Goal: Task Accomplishment & Management: Manage account settings

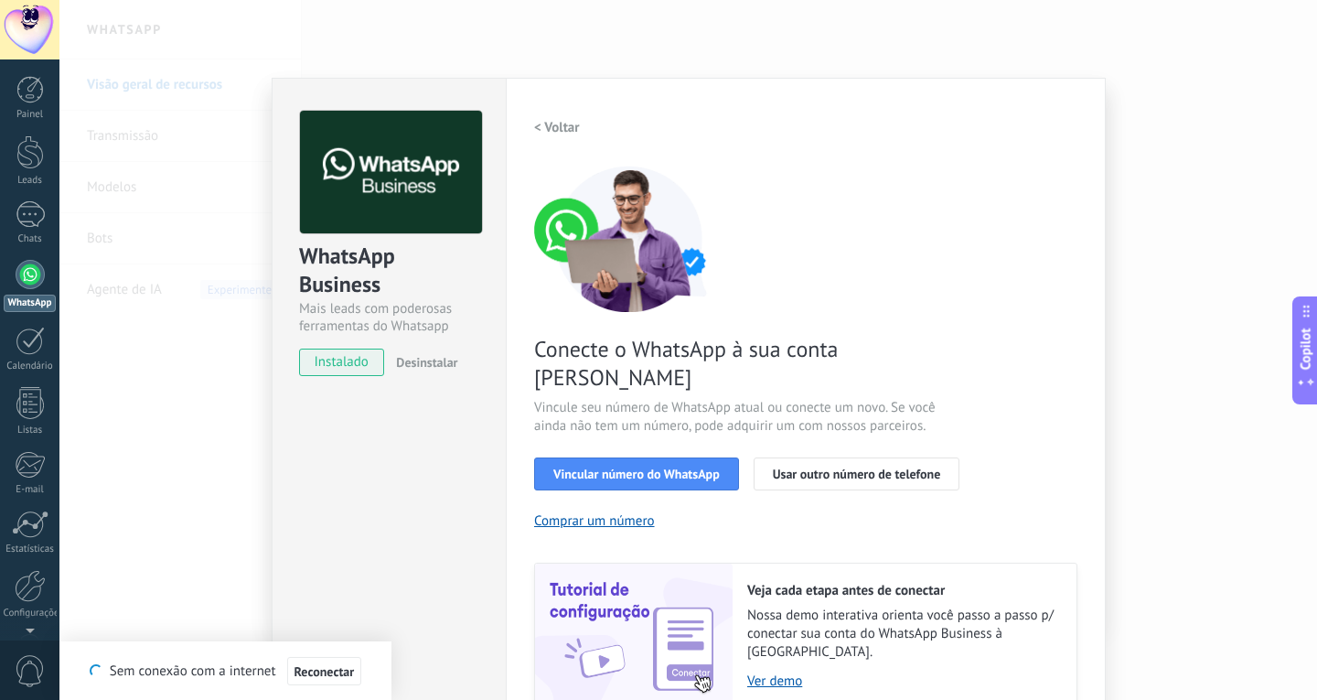
scroll to position [18, 0]
click at [1137, 58] on div "WhatsApp Business Mais leads com poderosas ferramentas do Whatsapp instalado De…" at bounding box center [688, 350] width 1258 height 700
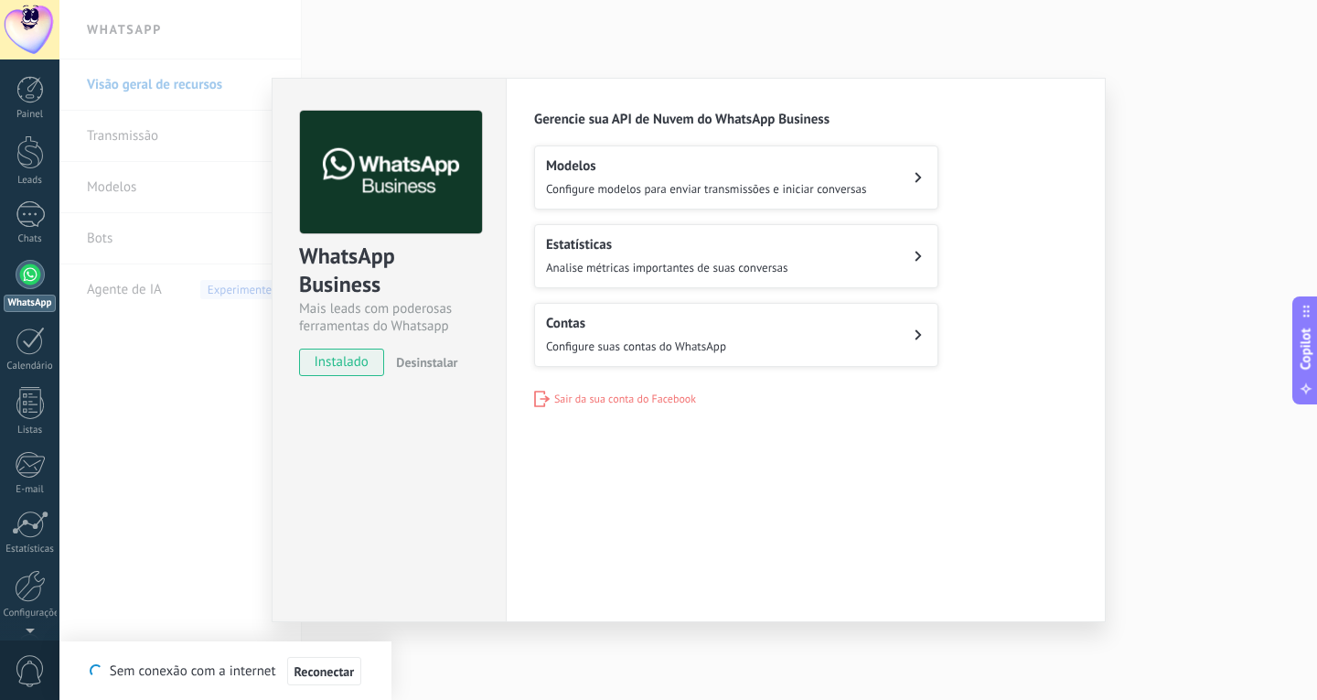
click at [958, 47] on div "WhatsApp Business Mais leads com poderosas ferramentas do Whatsapp instalado De…" at bounding box center [688, 350] width 1258 height 700
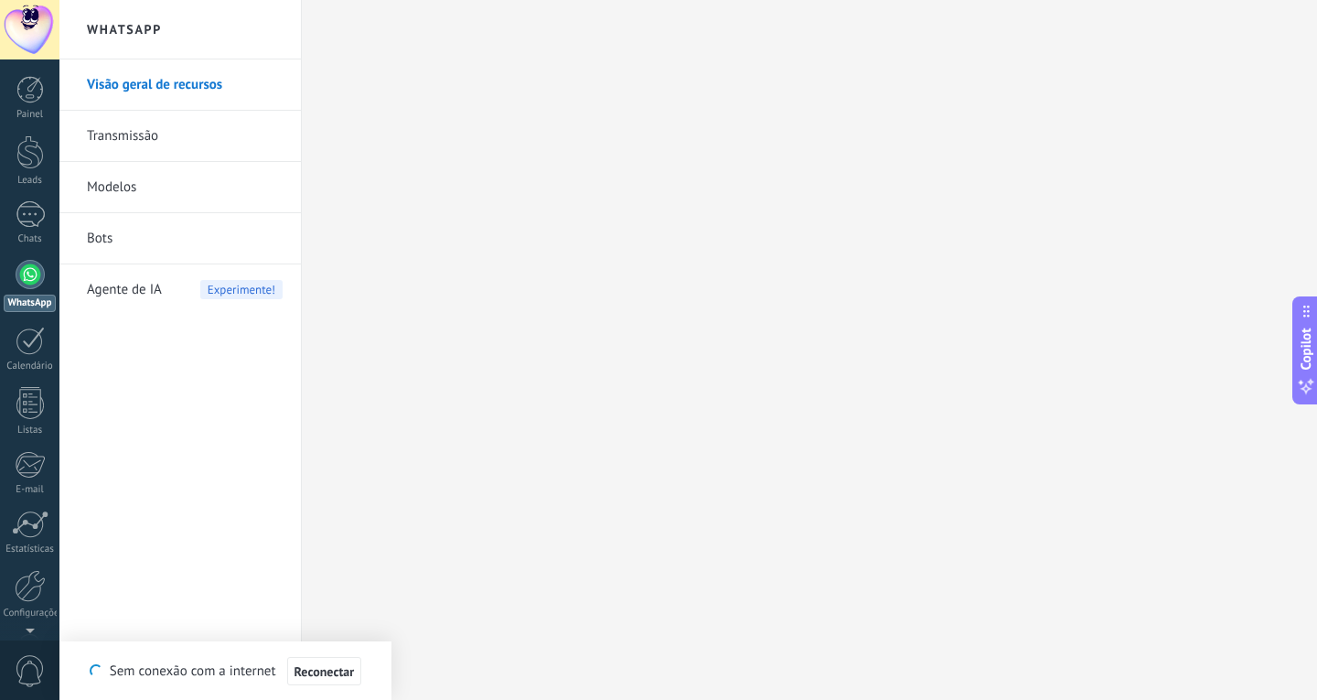
click at [212, 89] on link "Visão geral de recursos" at bounding box center [185, 84] width 196 height 51
click at [39, 214] on div at bounding box center [30, 214] width 29 height 27
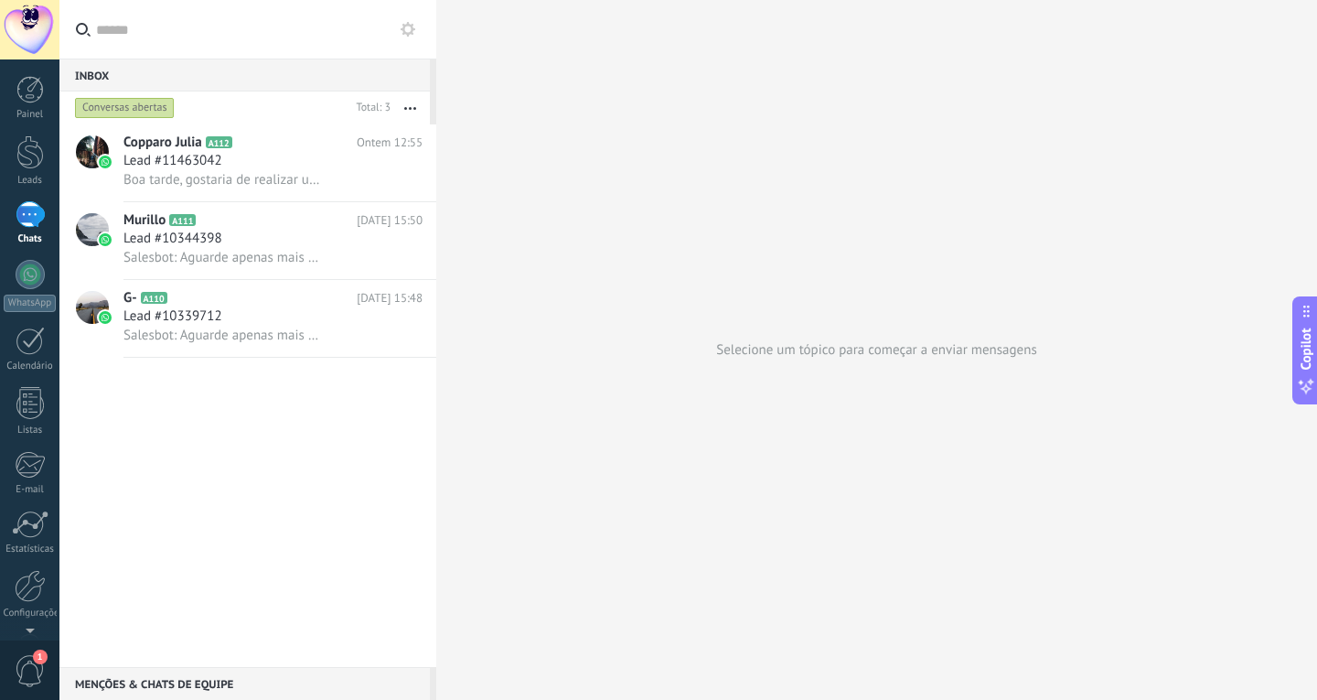
click at [127, 111] on div "Conversas abertas" at bounding box center [125, 108] width 100 height 22
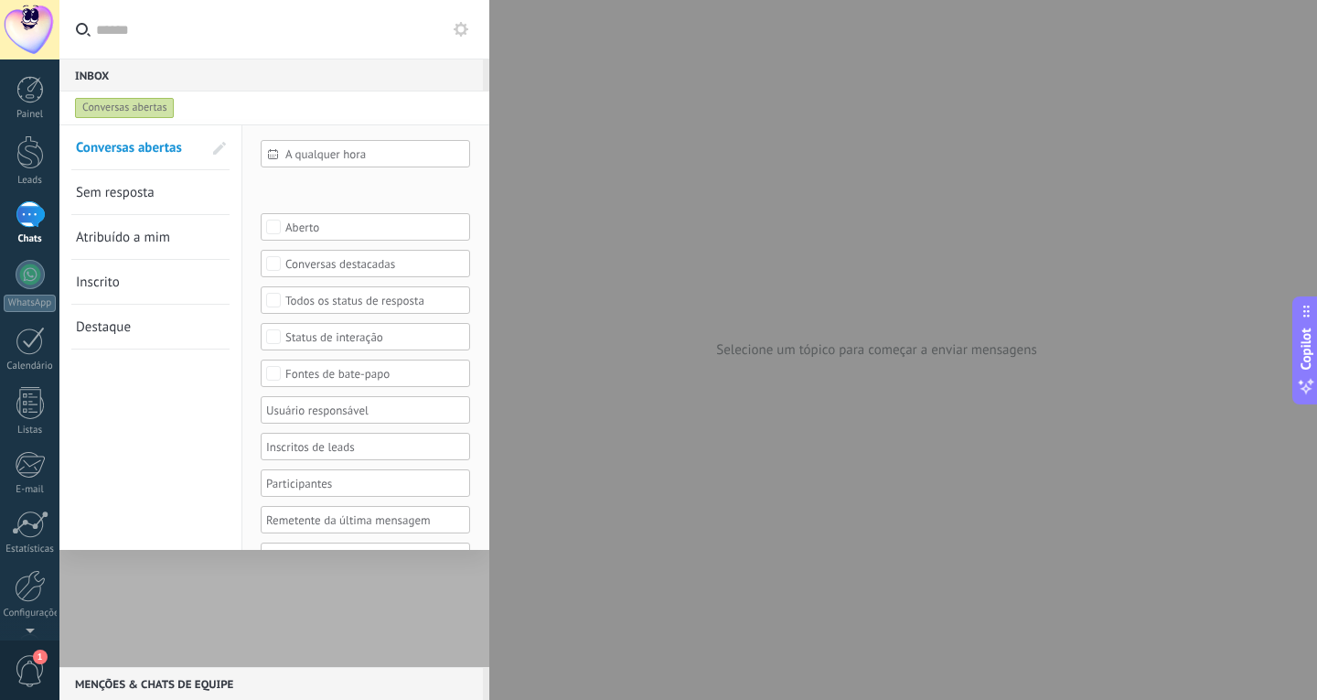
click at [175, 241] on link "Atribuído a mim" at bounding box center [139, 237] width 126 height 44
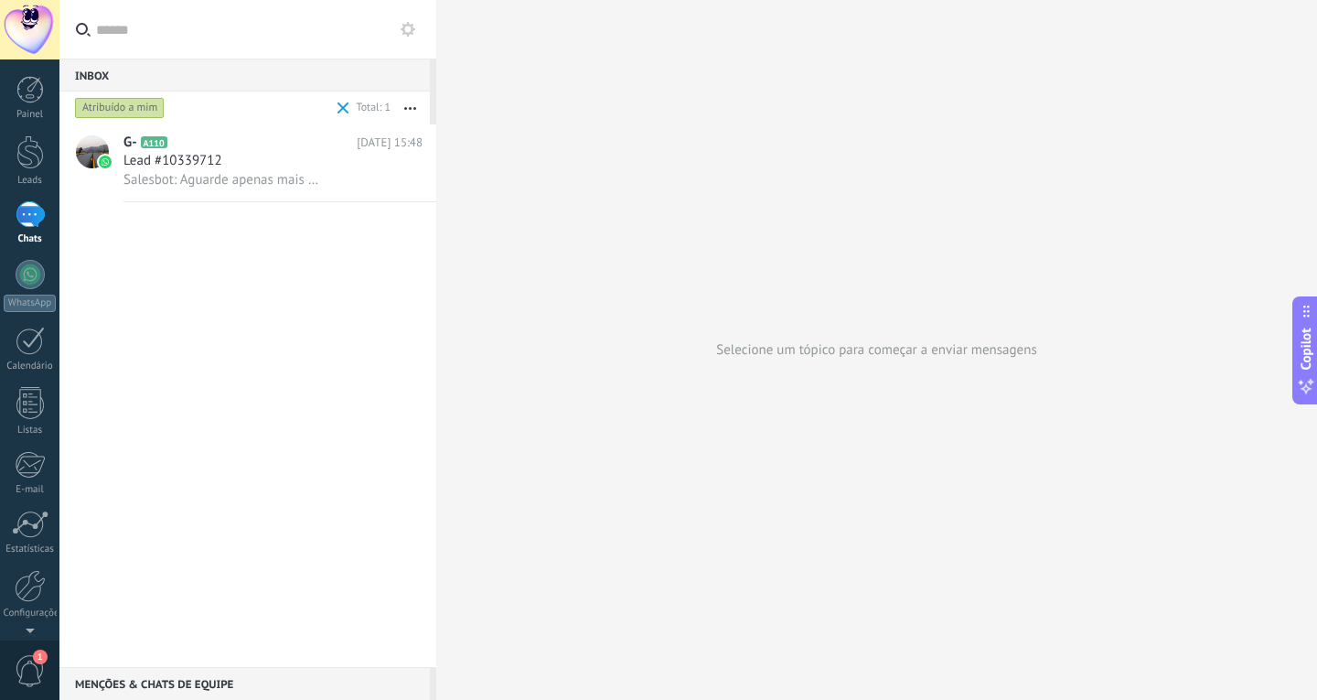
click at [117, 109] on div "Atribuído a mim" at bounding box center [120, 108] width 90 height 22
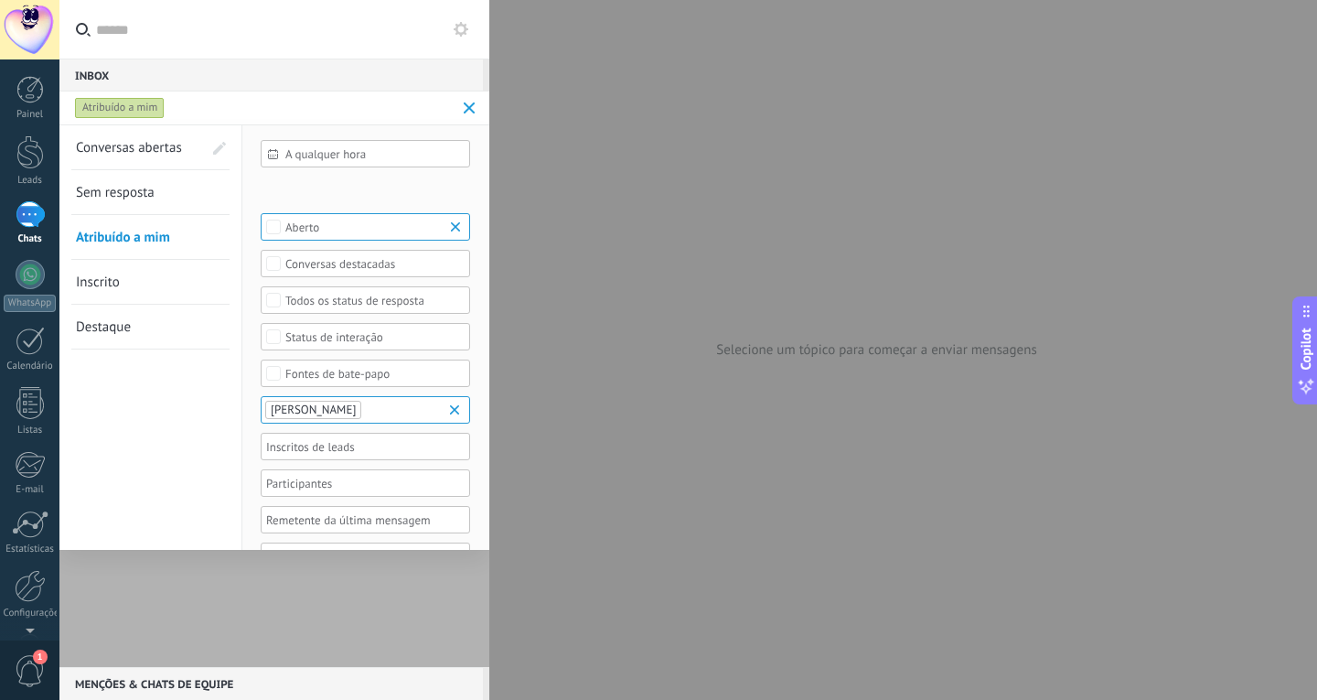
click at [328, 411] on span "[PERSON_NAME]" at bounding box center [313, 409] width 85 height 16
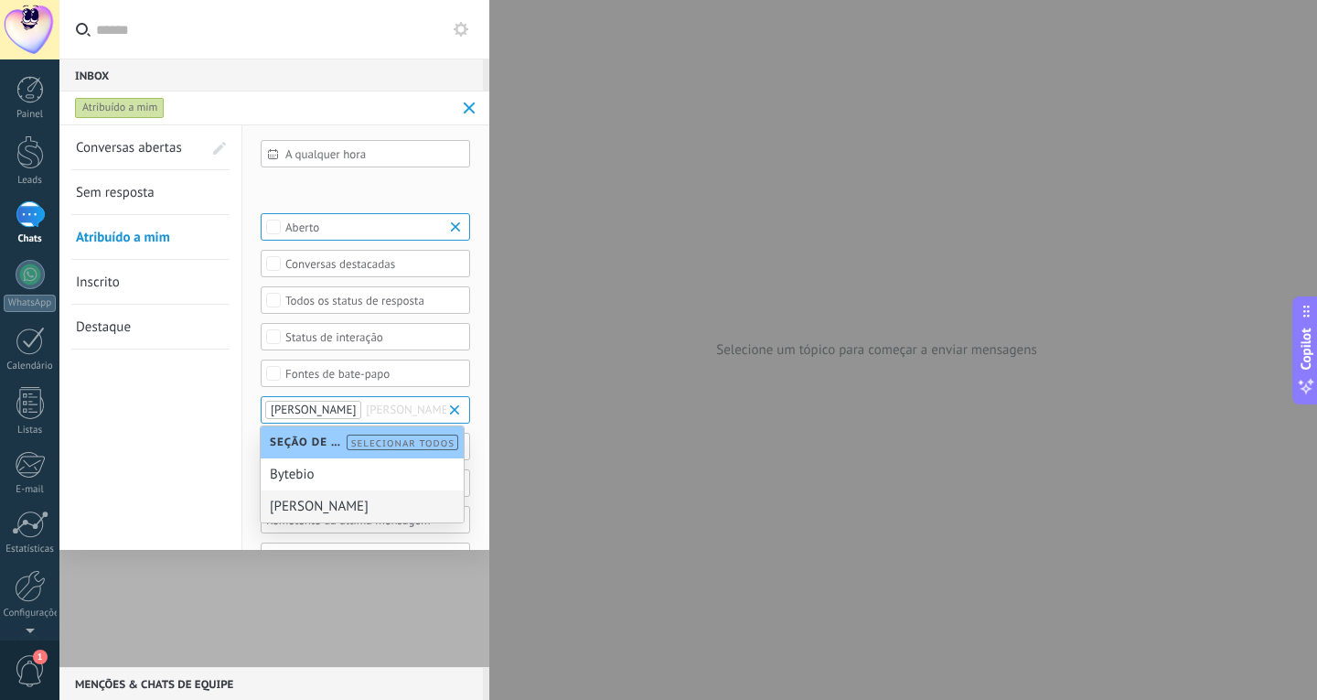
click at [351, 511] on div "[PERSON_NAME]" at bounding box center [362, 506] width 203 height 32
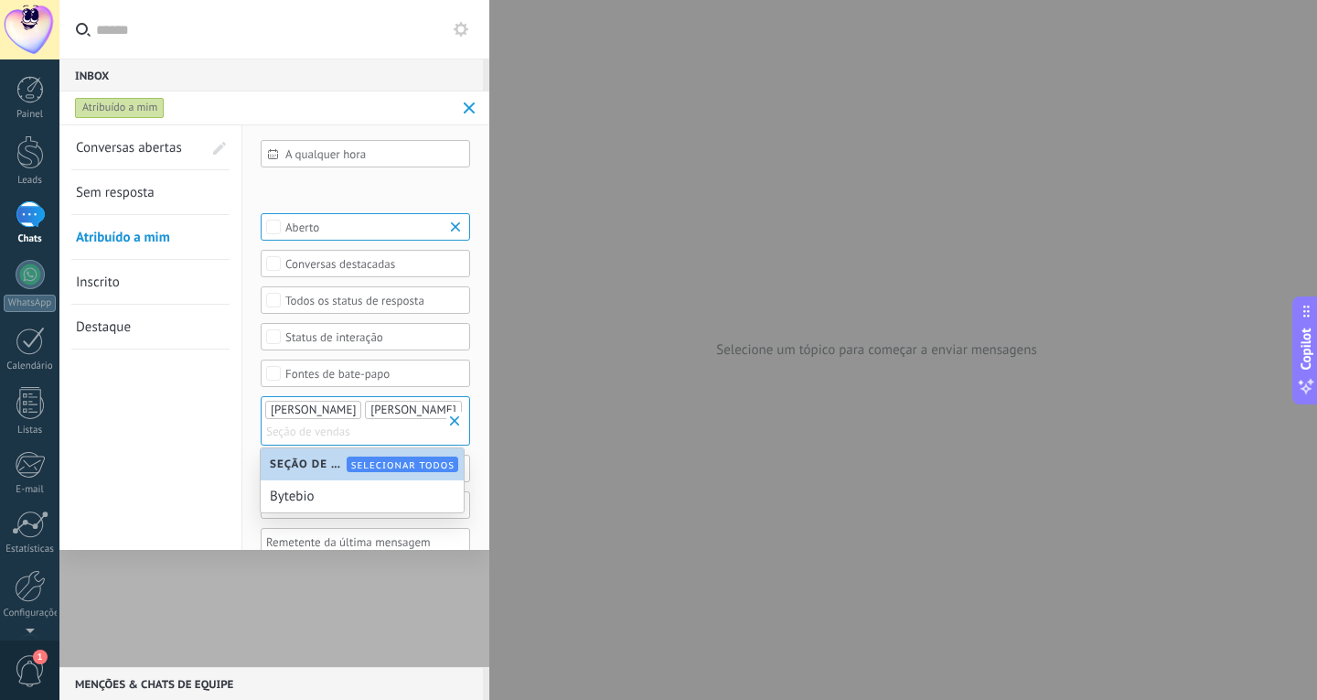
click at [328, 413] on span "[PERSON_NAME]" at bounding box center [313, 409] width 85 height 16
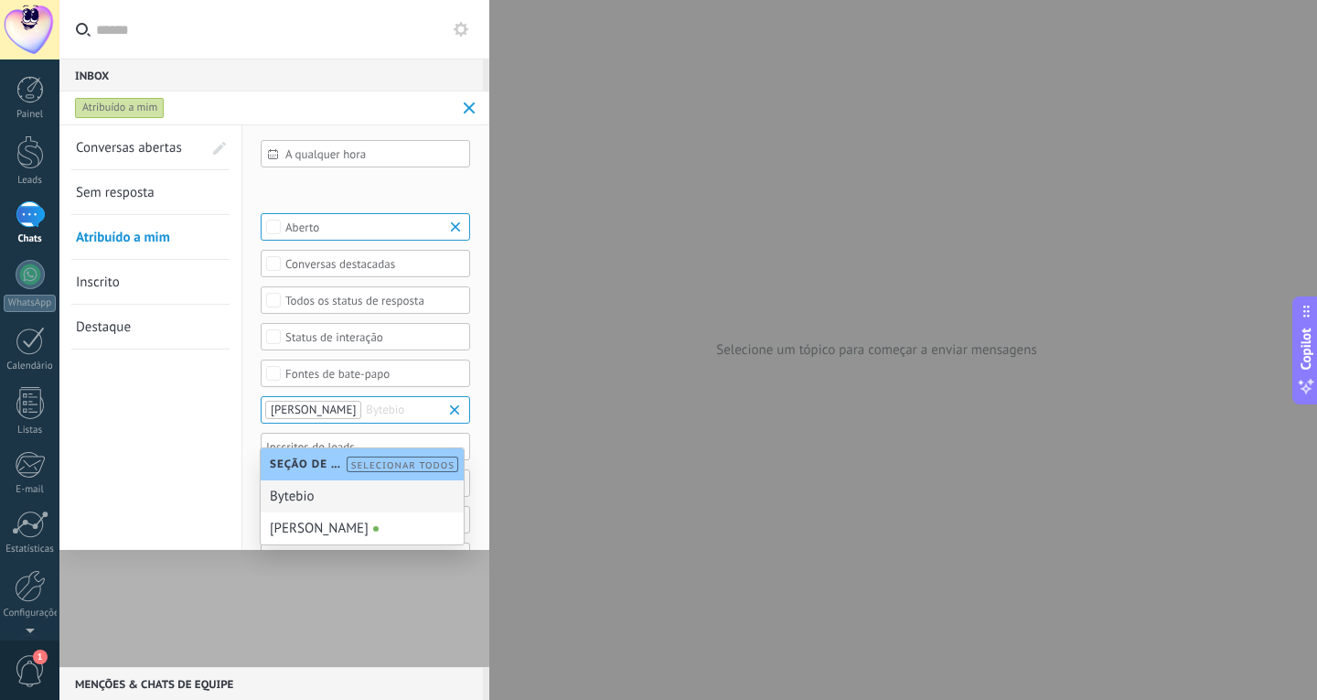
click at [450, 419] on b at bounding box center [457, 410] width 22 height 18
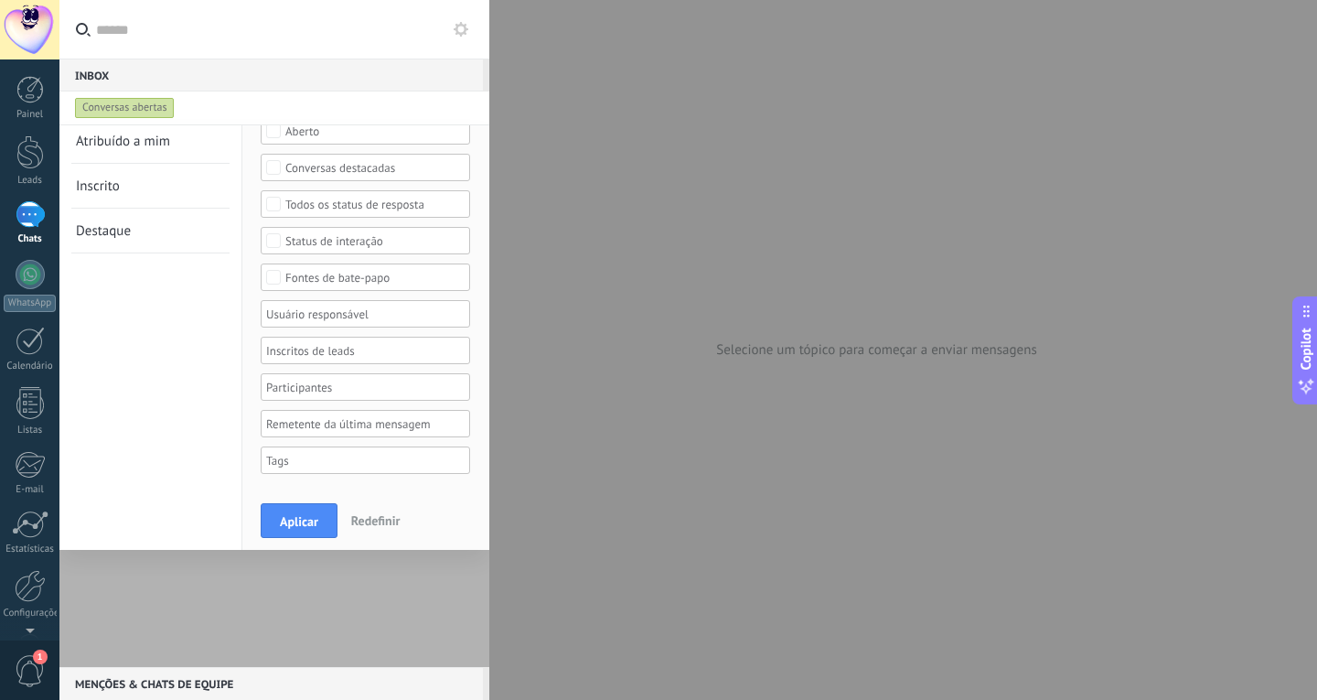
scroll to position [98, 0]
click at [358, 315] on div at bounding box center [358, 312] width 191 height 22
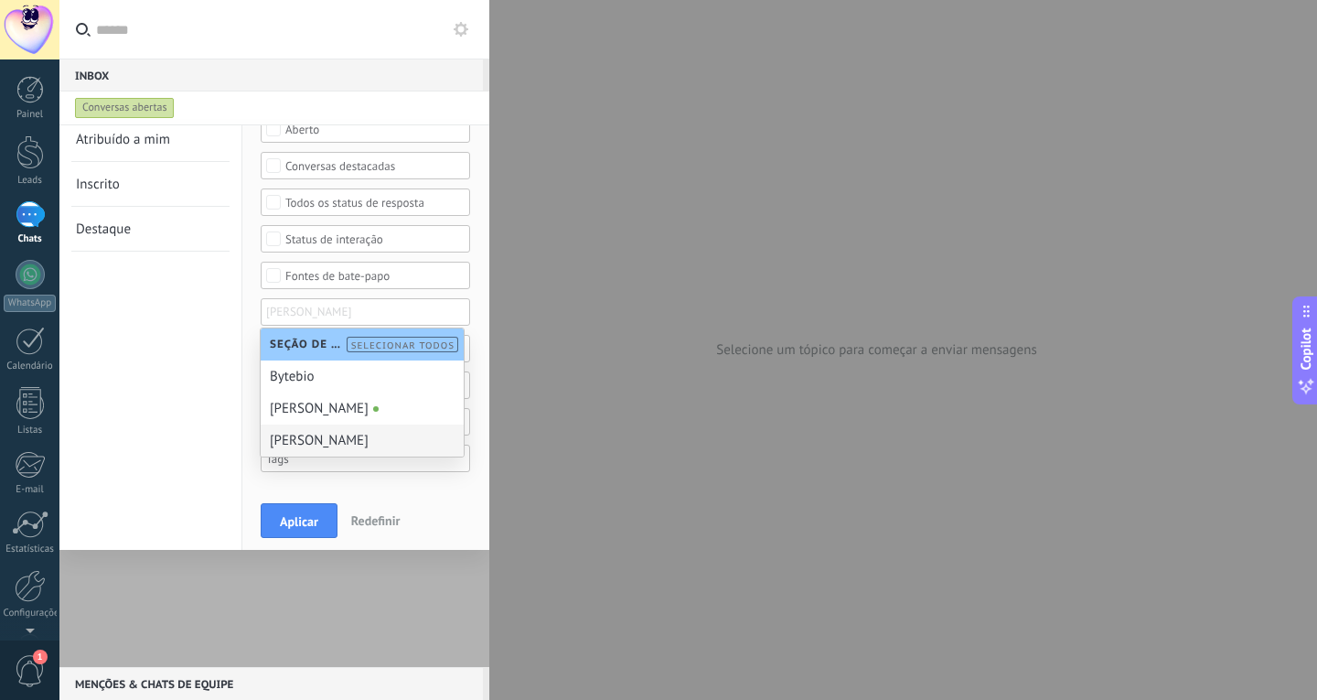
click at [333, 441] on div "[PERSON_NAME]" at bounding box center [362, 440] width 203 height 32
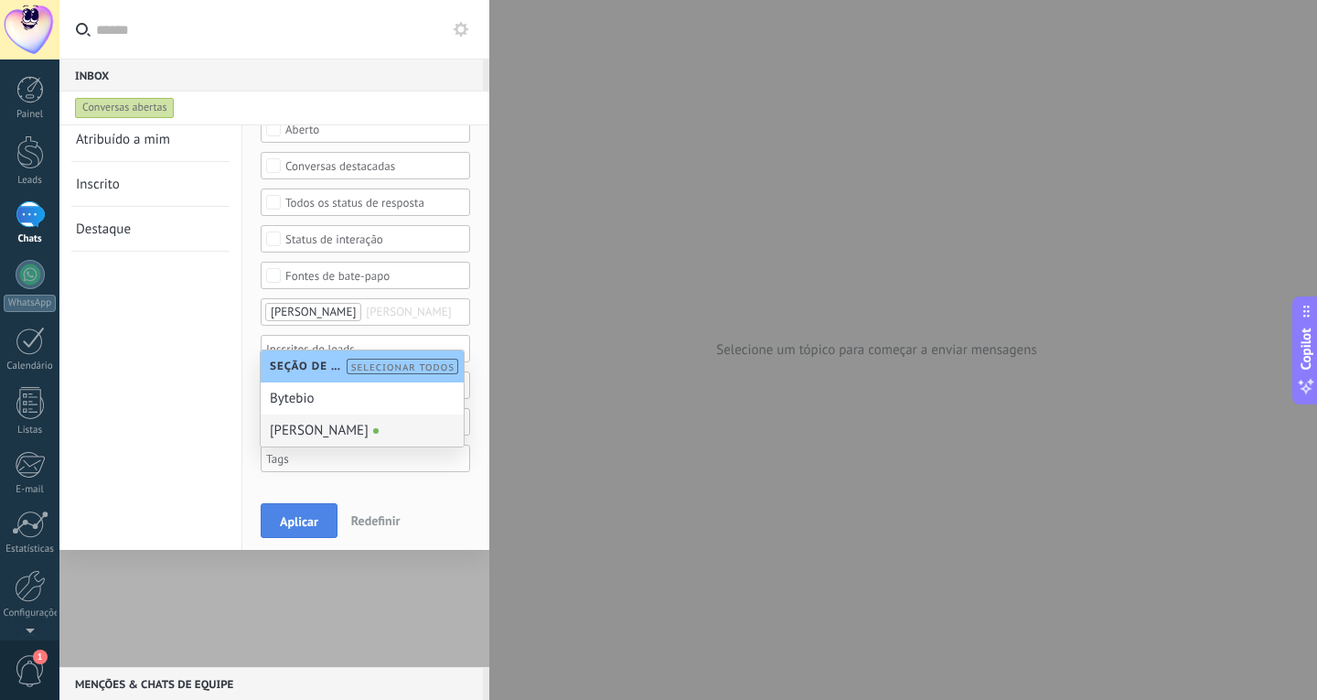
click at [311, 519] on span "Aplicar" at bounding box center [299, 521] width 38 height 13
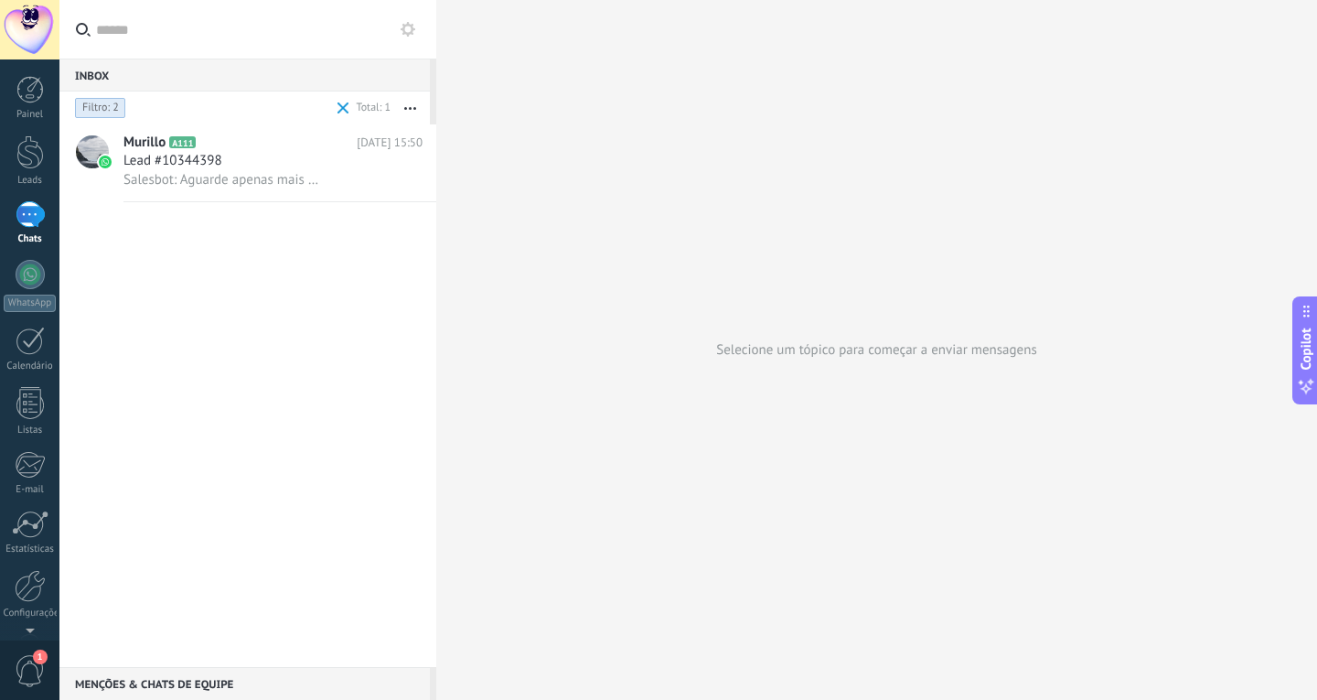
click at [113, 113] on span "Filtro: 2" at bounding box center [100, 108] width 37 height 15
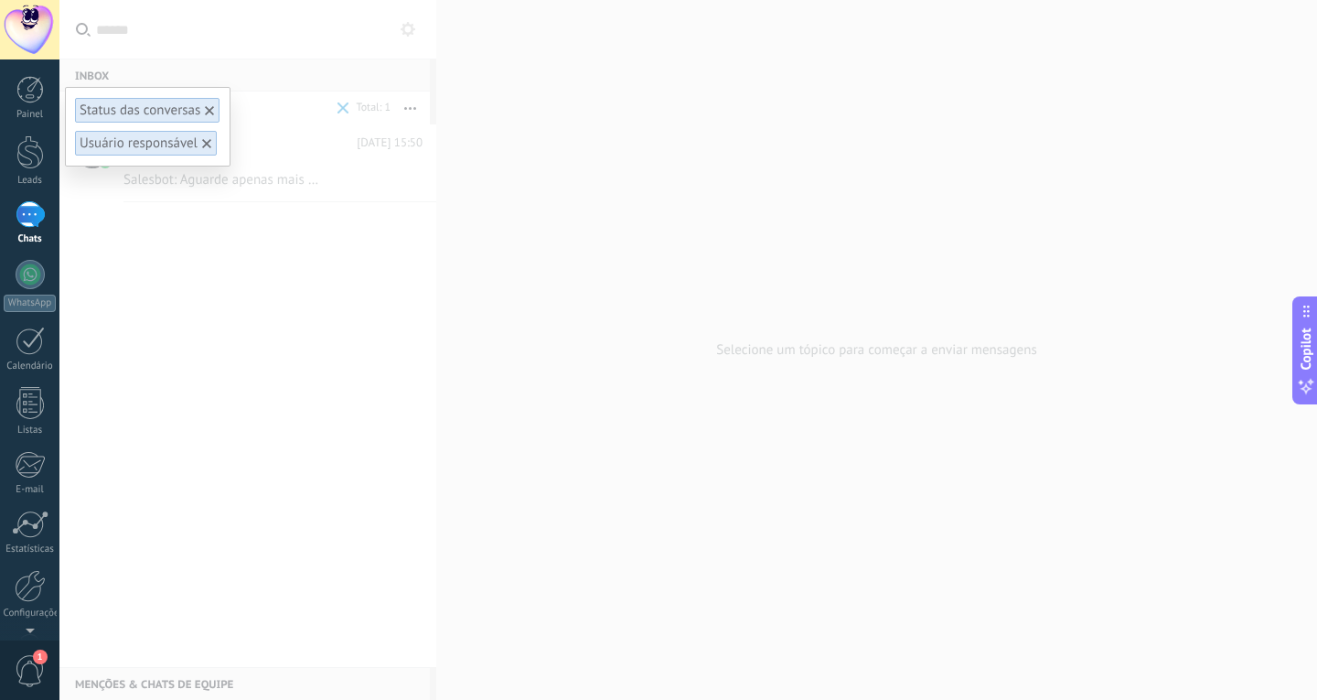
click at [209, 106] on icon at bounding box center [209, 110] width 9 height 9
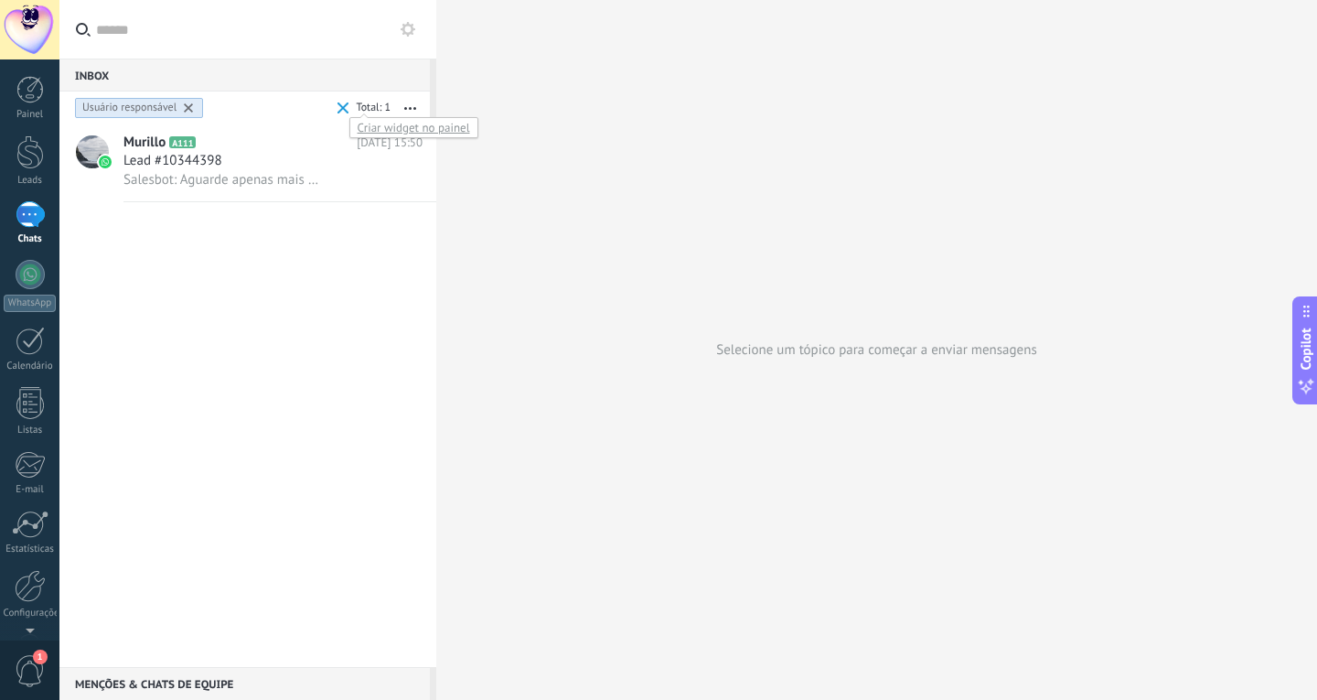
click at [376, 107] on div at bounding box center [370, 109] width 41 height 18
click at [127, 112] on div "Usuário responsável" at bounding box center [129, 108] width 94 height 15
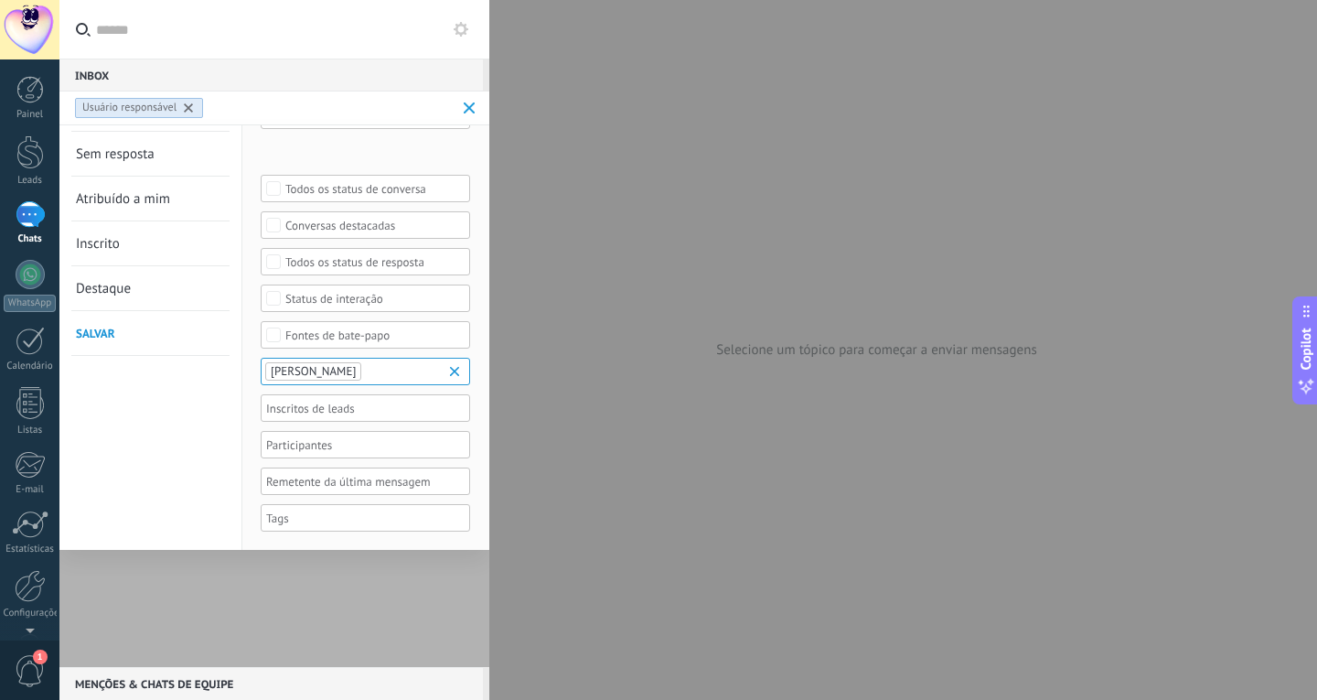
scroll to position [38, 0]
click at [345, 371] on span "[PERSON_NAME]" at bounding box center [313, 371] width 85 height 16
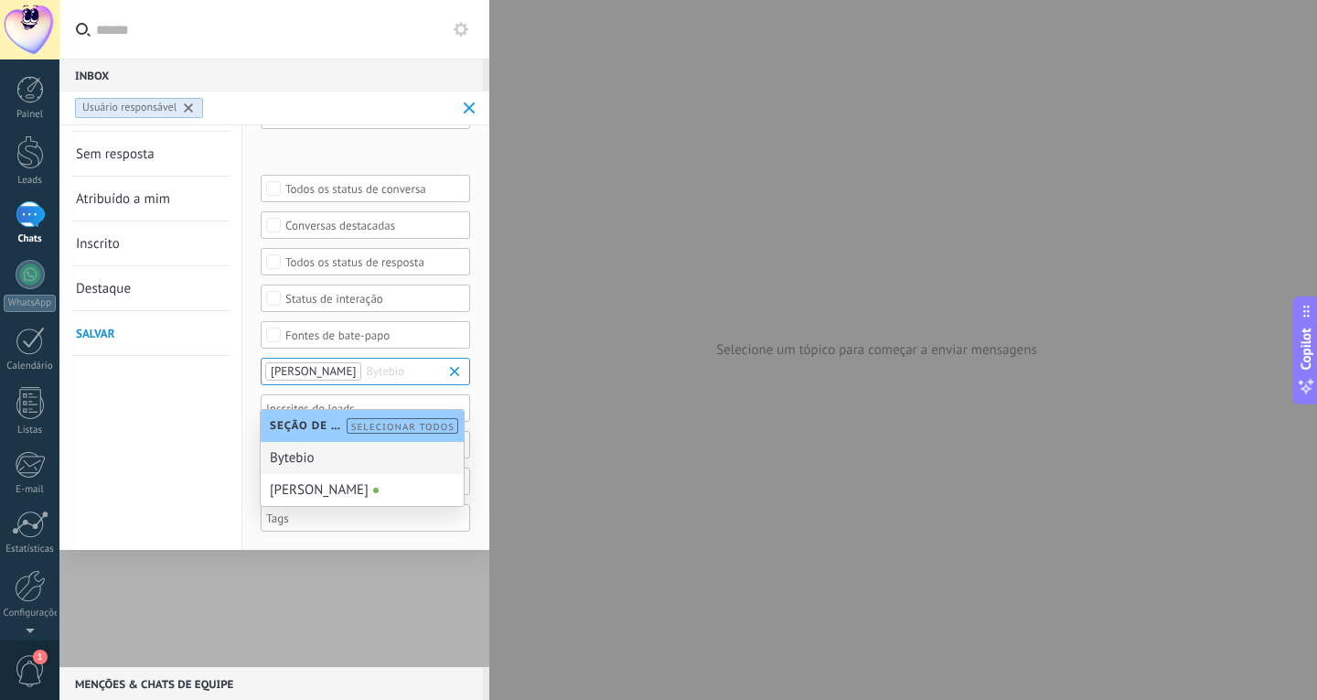
click at [315, 455] on div "Bytebio" at bounding box center [362, 458] width 203 height 32
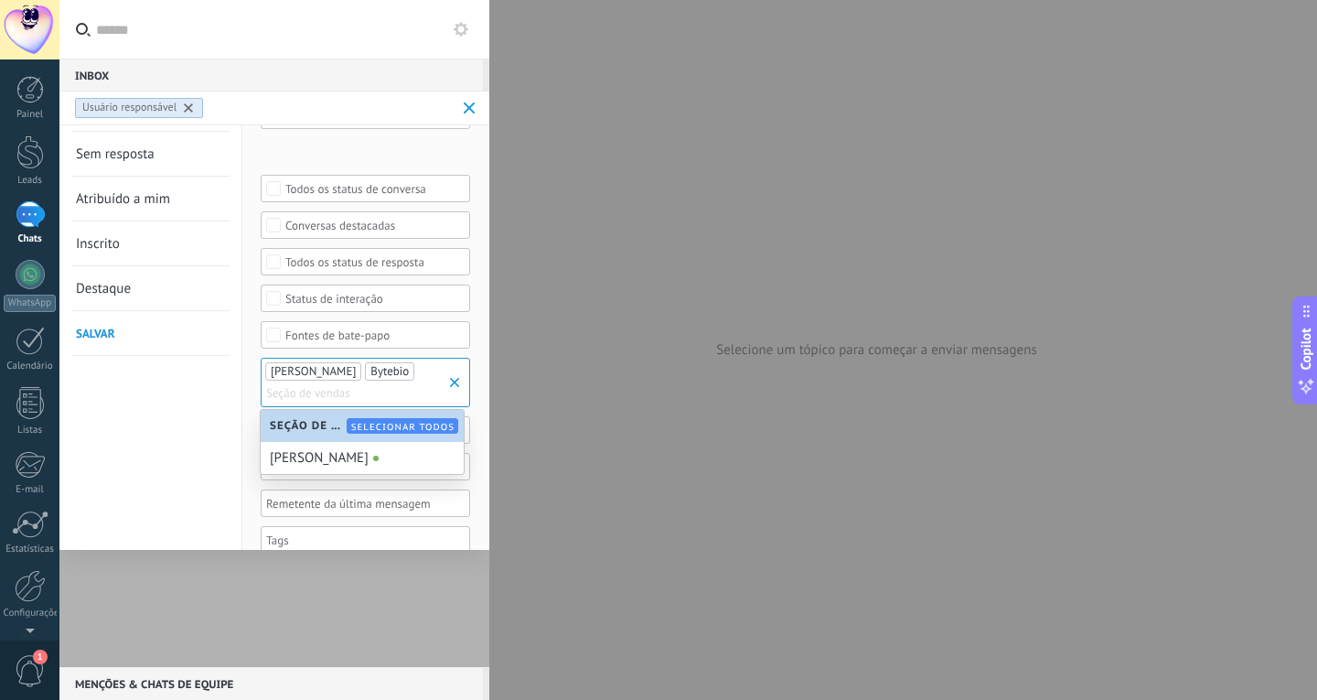
click at [338, 375] on span "[PERSON_NAME]" at bounding box center [313, 371] width 85 height 16
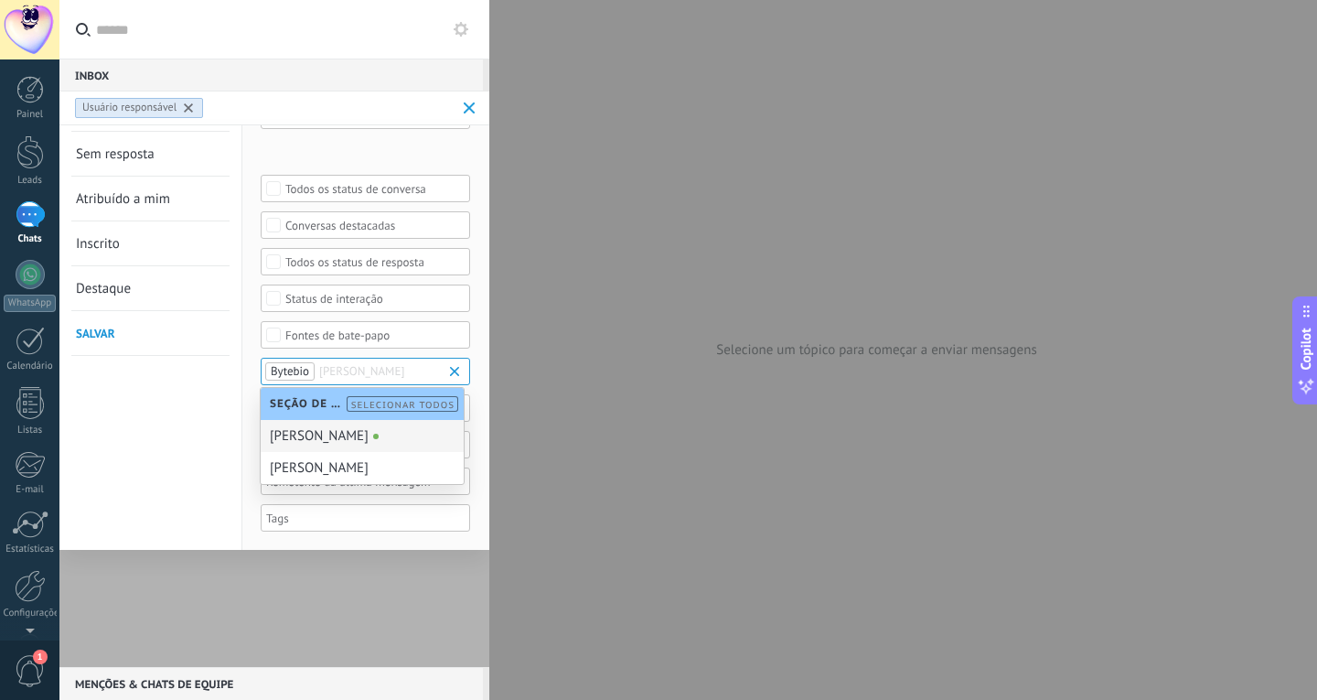
click at [235, 413] on div "Conversas abertas Sem resposta Atribuído a mim Inscrito Destaque Salvar" at bounding box center [150, 318] width 183 height 463
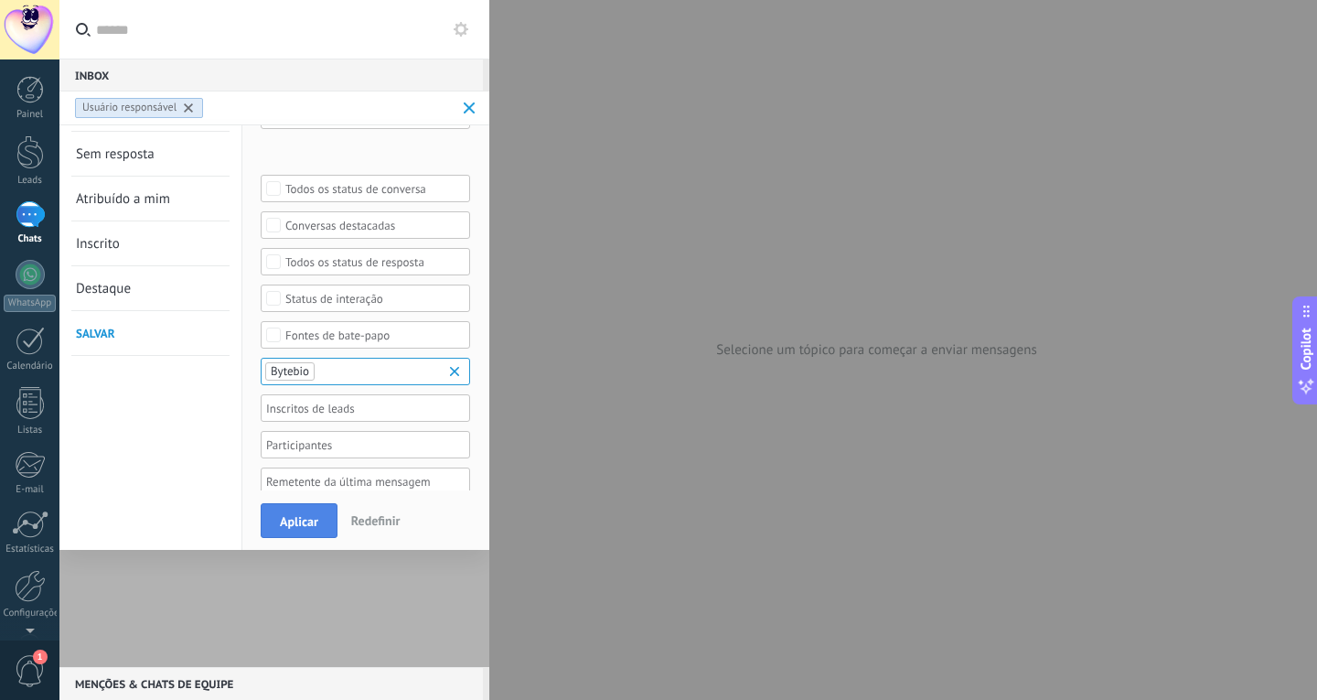
click at [280, 521] on span "Aplicar" at bounding box center [299, 521] width 38 height 13
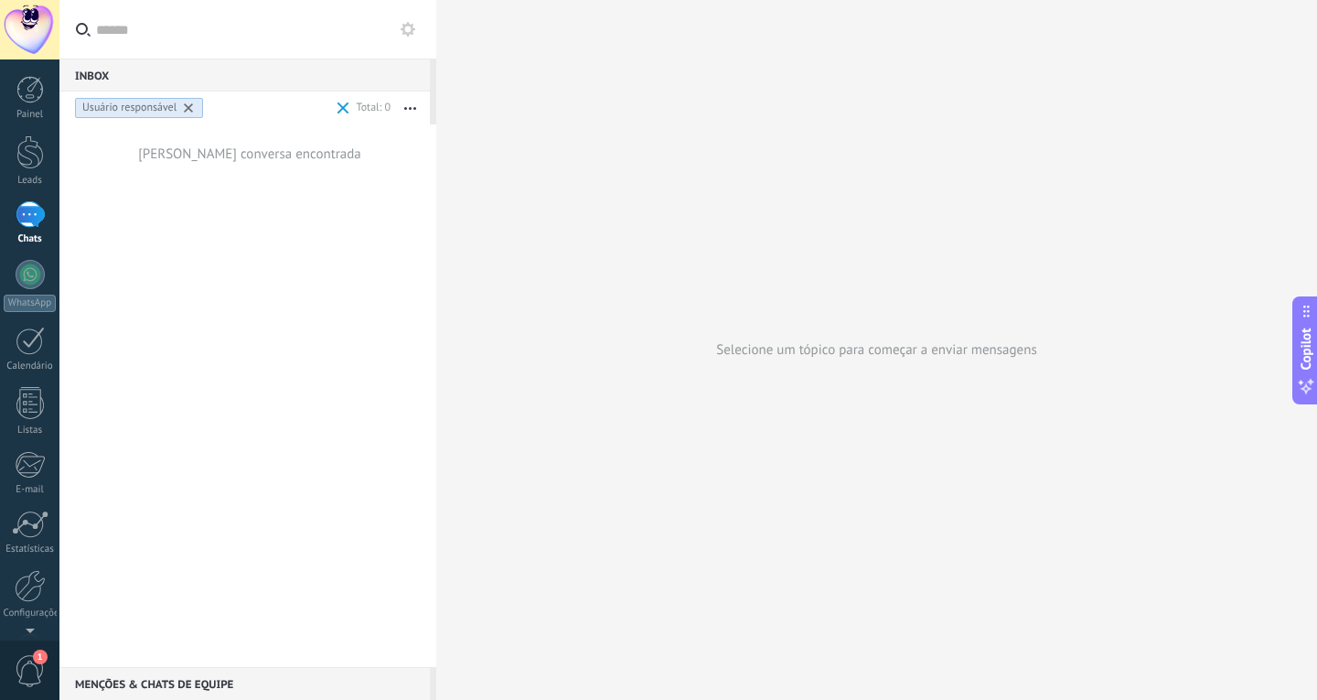
click at [191, 108] on icon at bounding box center [188, 107] width 9 height 9
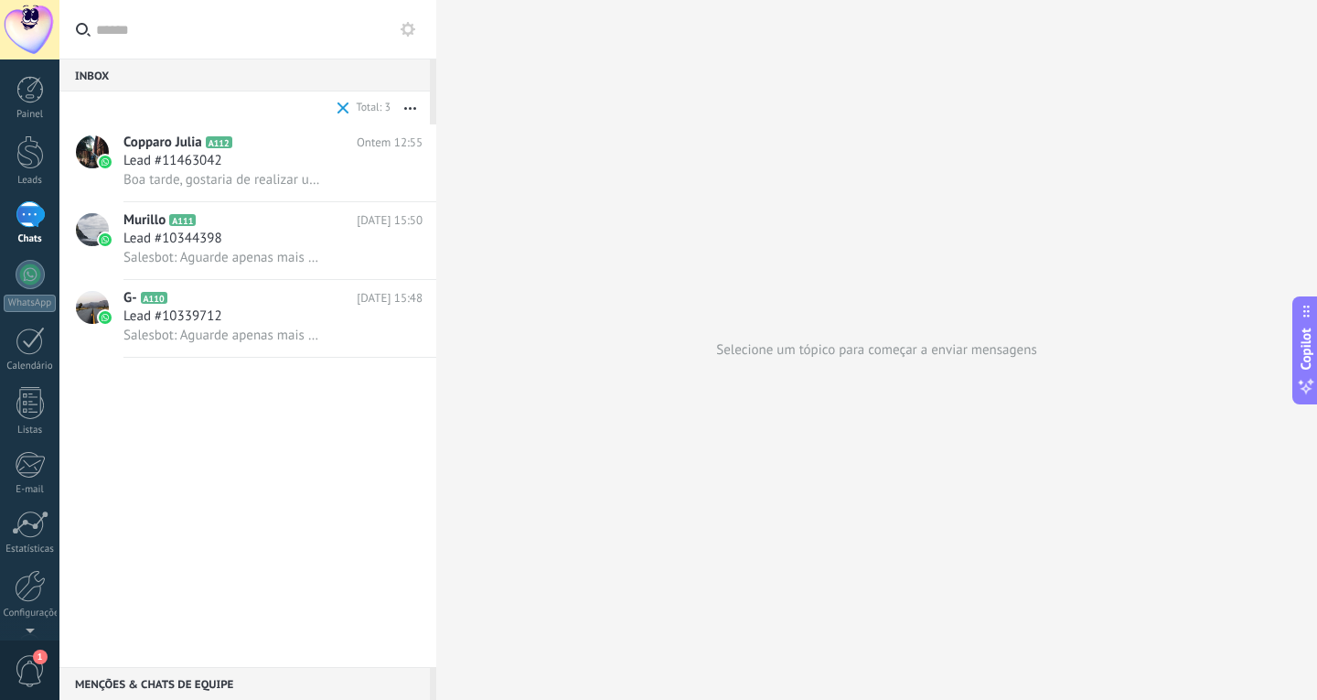
click at [340, 105] on span at bounding box center [343, 108] width 12 height 12
click at [405, 108] on use "button" at bounding box center [410, 108] width 12 height 3
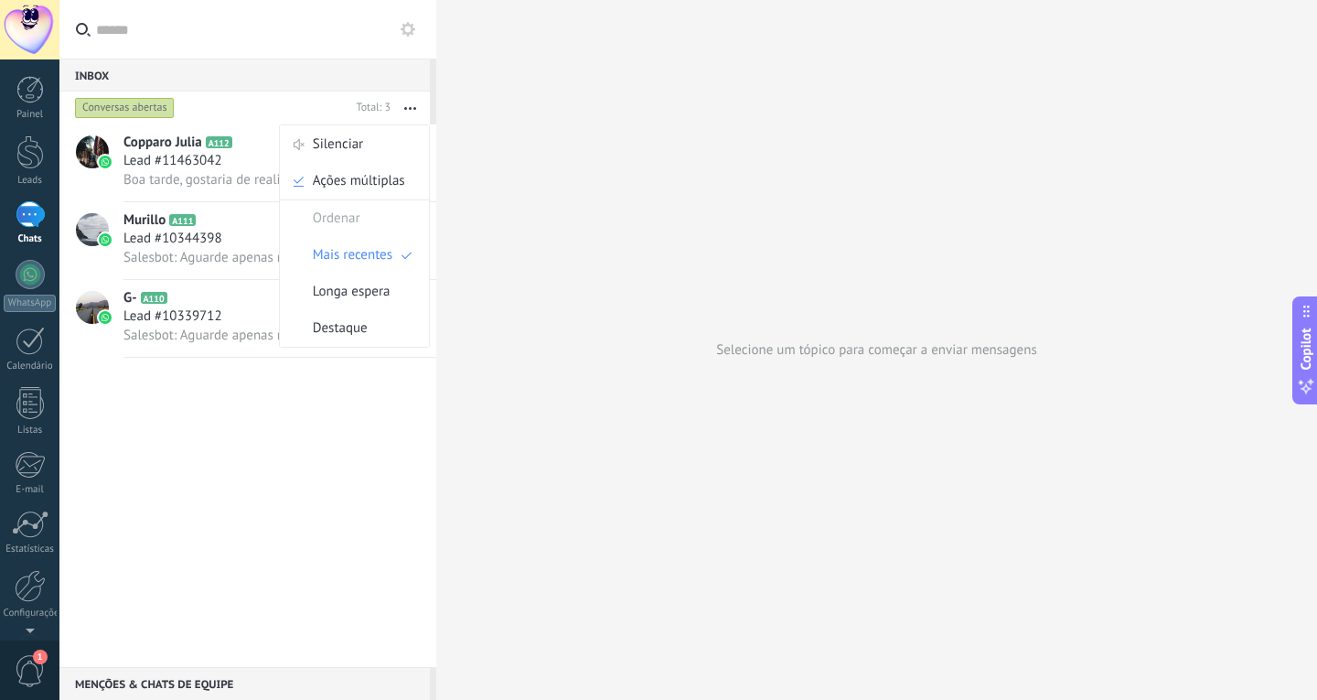
click at [405, 108] on use "button" at bounding box center [410, 108] width 12 height 3
click at [146, 111] on div "Conversas abertas" at bounding box center [125, 108] width 100 height 22
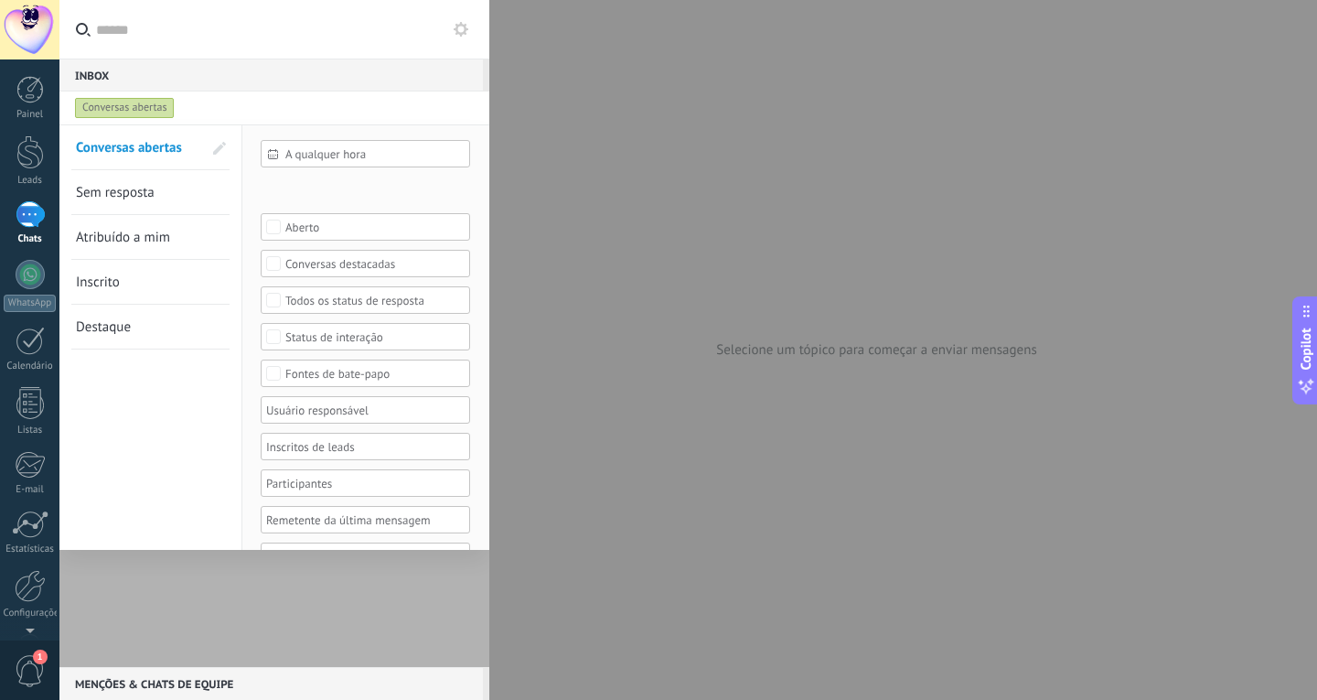
click at [219, 149] on span at bounding box center [219, 148] width 13 height 13
click at [219, 149] on span at bounding box center [217, 148] width 16 height 13
click at [97, 423] on div "Conversas abertas Sem resposta Atribuído a mim Inscrito Destaque Salvar" at bounding box center [150, 356] width 183 height 463
drag, startPoint x: 486, startPoint y: 110, endPoint x: 696, endPoint y: 123, distance: 210.8
click at [702, 133] on body ".abecls-1,.abecls-2{fill-rule:evenodd}.abecls-2{fill:#fff} .abhcls-1{fill:none}…" at bounding box center [658, 350] width 1317 height 700
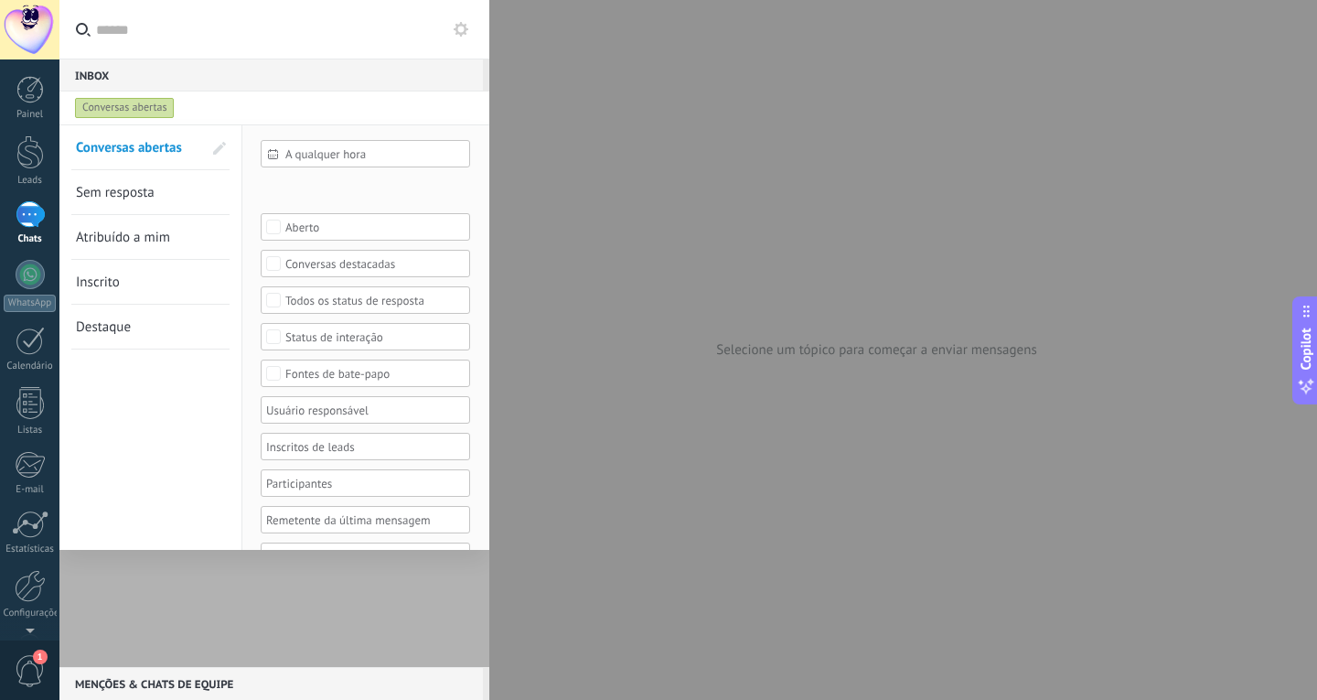
click at [116, 106] on div "Conversas abertas" at bounding box center [125, 108] width 100 height 22
click at [34, 145] on div at bounding box center [29, 152] width 27 height 34
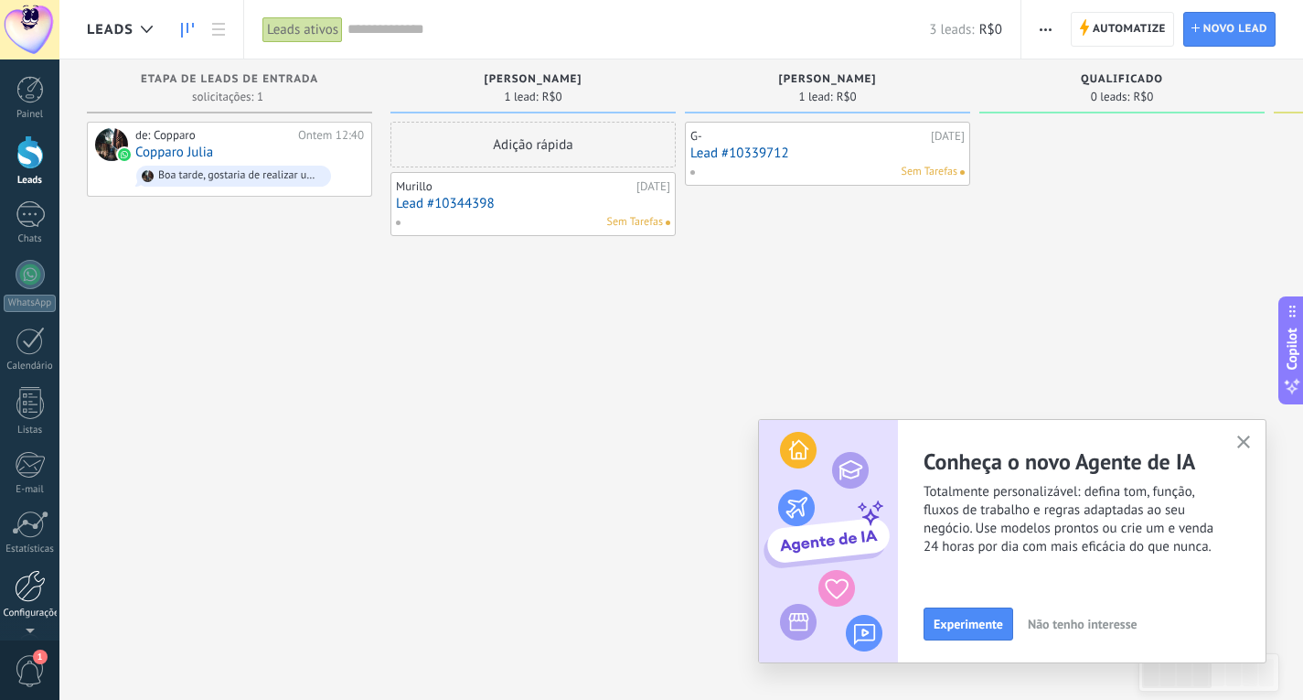
click at [10, 574] on link "Configurações" at bounding box center [29, 594] width 59 height 49
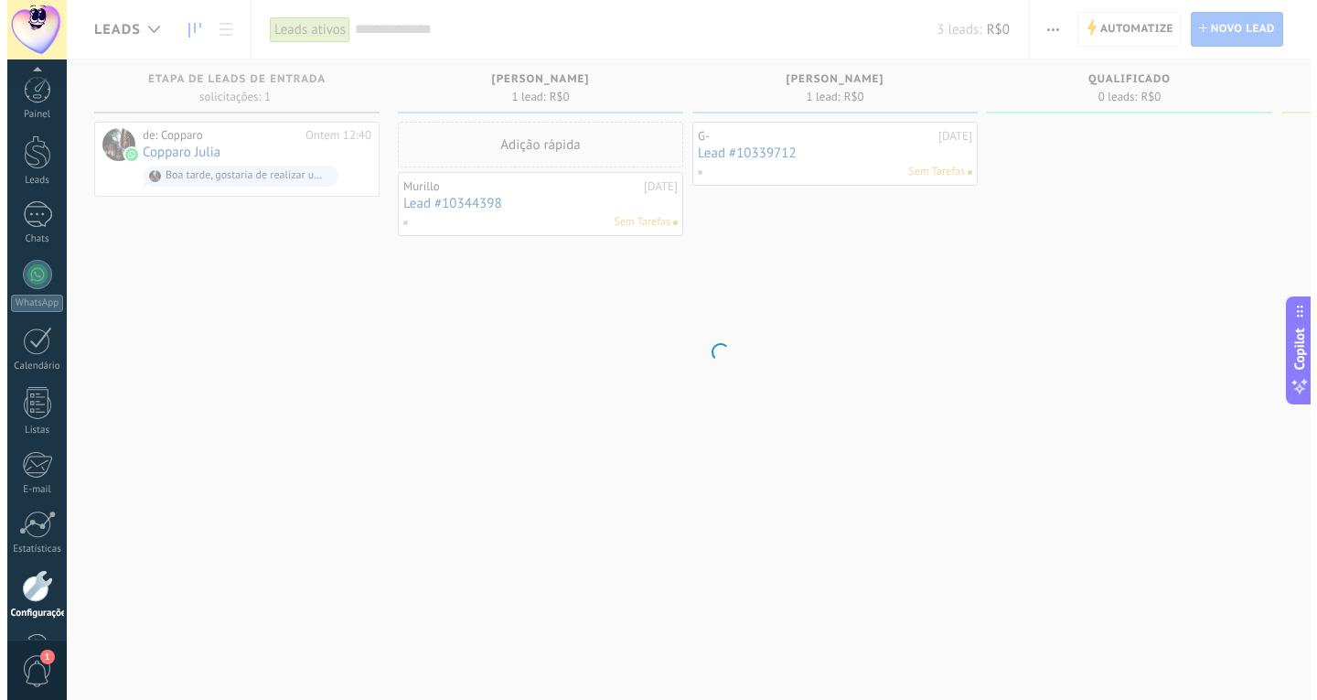
scroll to position [61, 0]
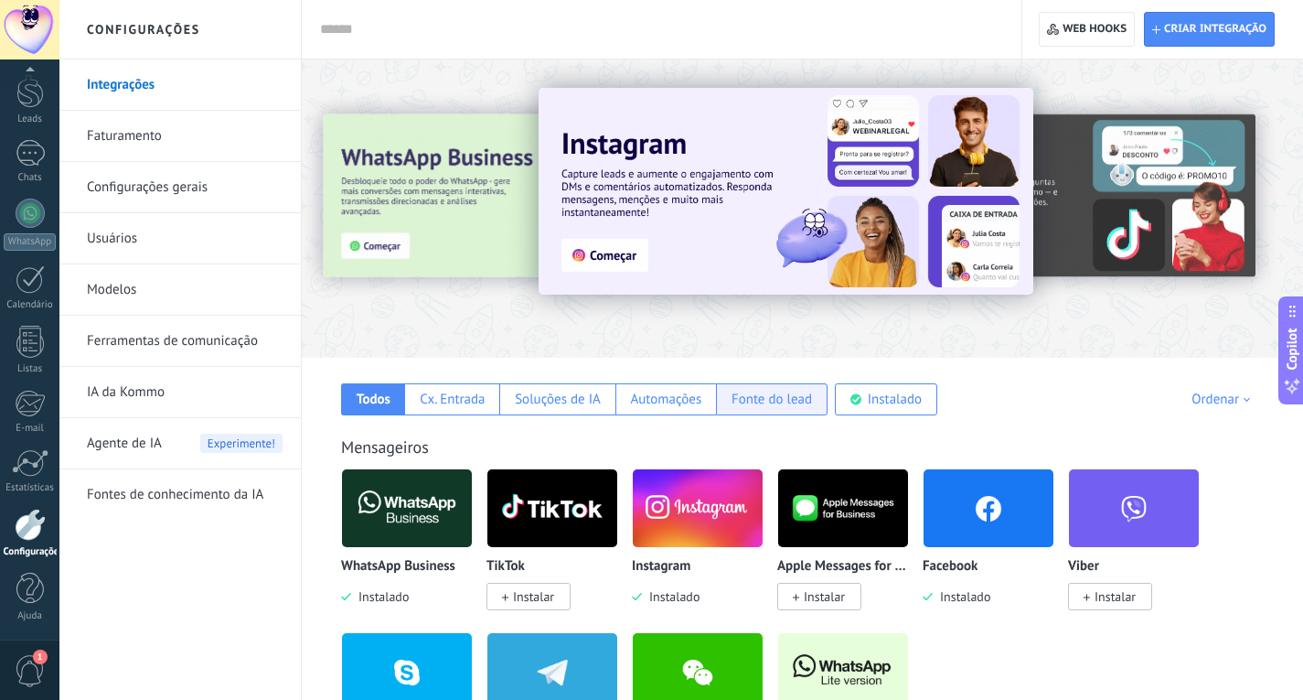
click at [758, 407] on div "Fonte do lead" at bounding box center [772, 399] width 80 height 17
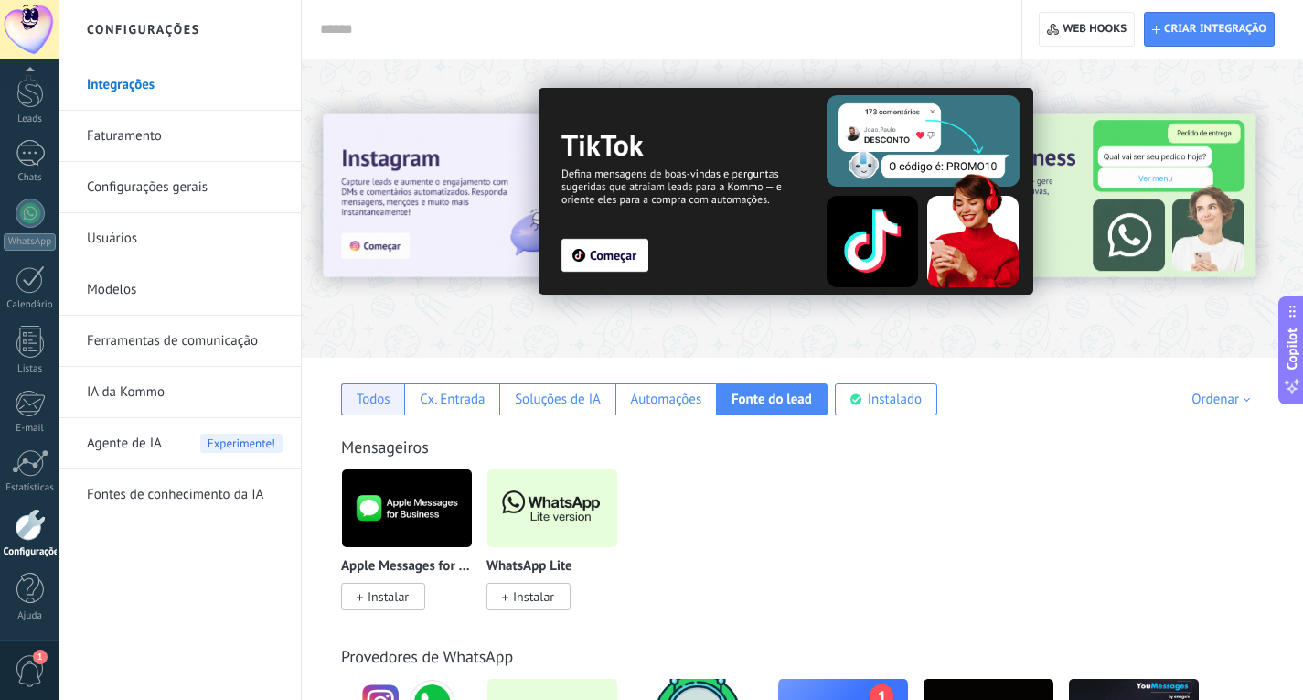
click at [363, 405] on div "Todos" at bounding box center [374, 399] width 34 height 17
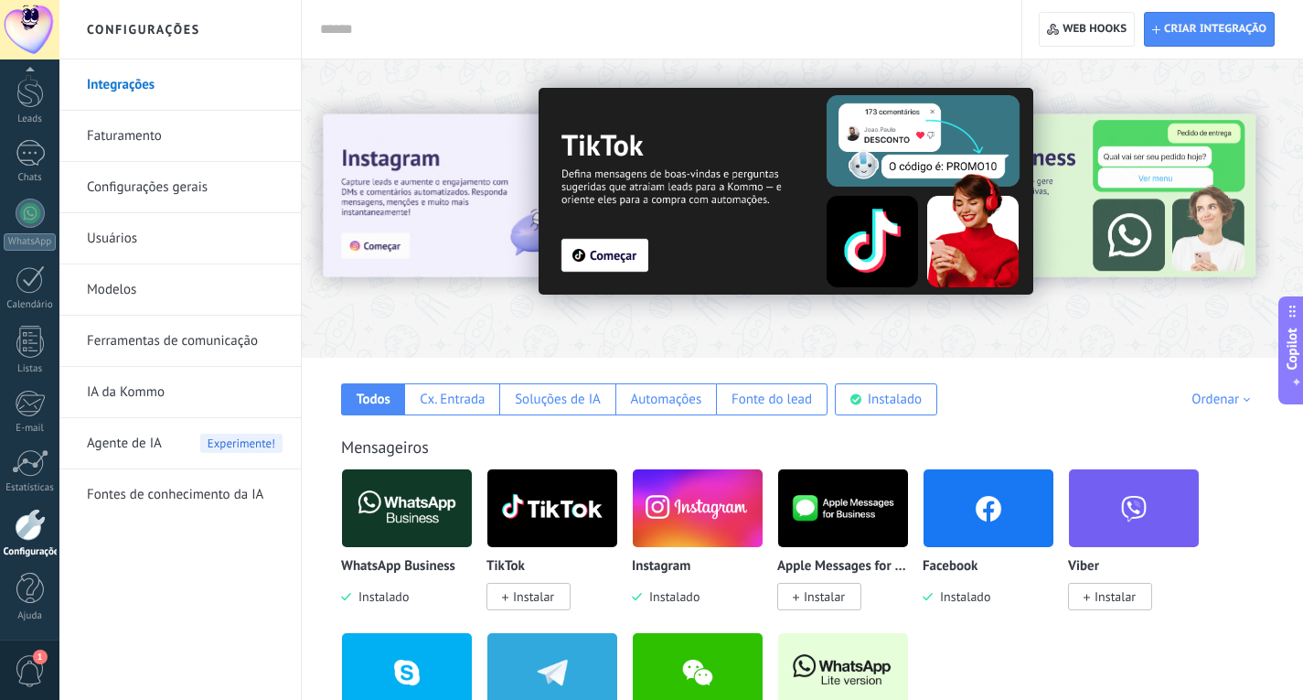
click at [138, 236] on link "Usuários" at bounding box center [185, 238] width 196 height 51
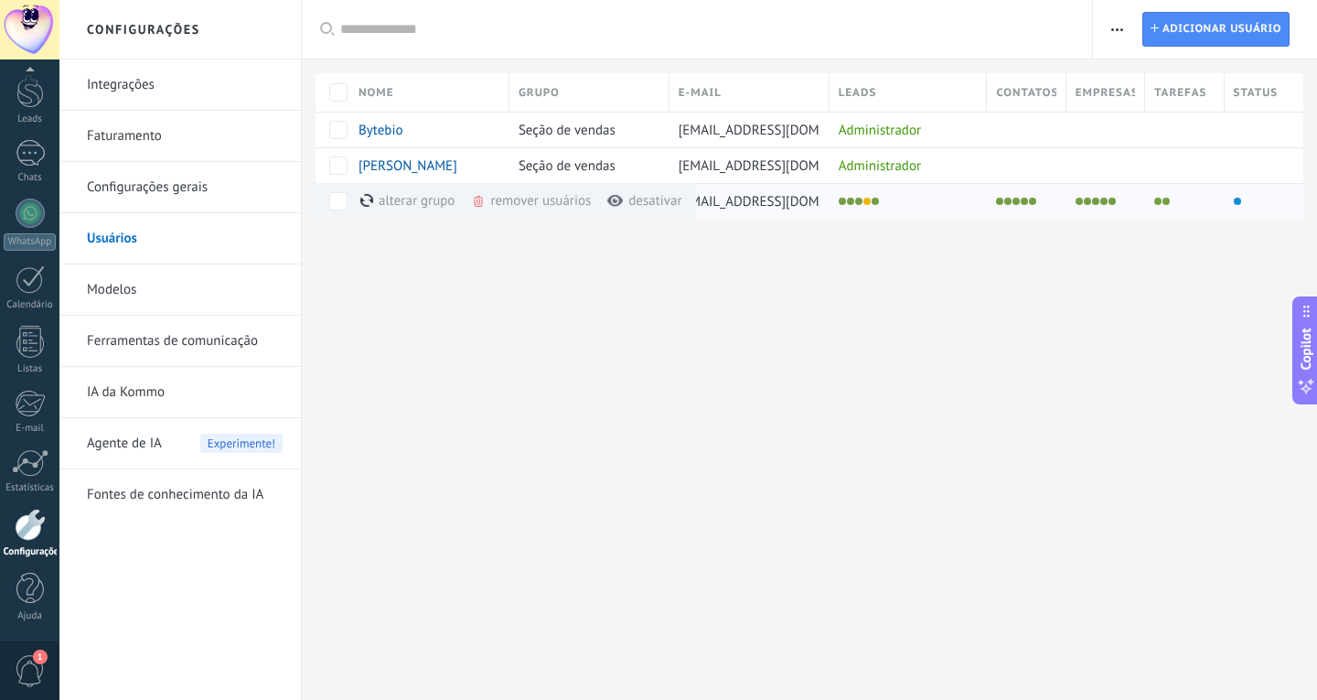
click at [1278, 199] on div at bounding box center [1257, 201] width 65 height 26
click at [448, 198] on span "[PERSON_NAME]" at bounding box center [408, 201] width 99 height 17
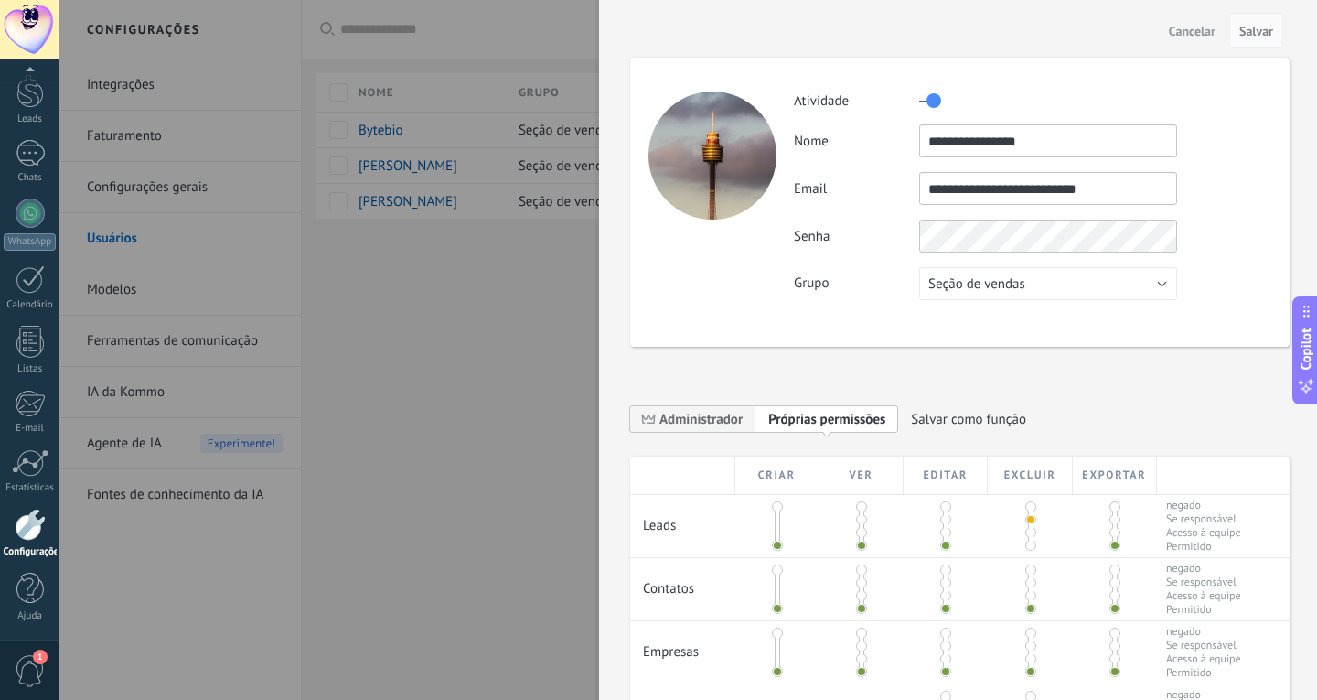
click at [723, 164] on div at bounding box center [712, 155] width 128 height 128
click at [1032, 292] on button "Seção de vendas" at bounding box center [1048, 283] width 258 height 33
click at [1032, 292] on span "Seção de vendas" at bounding box center [1039, 283] width 262 height 17
click at [1022, 253] on div "**********" at bounding box center [1032, 195] width 476 height 209
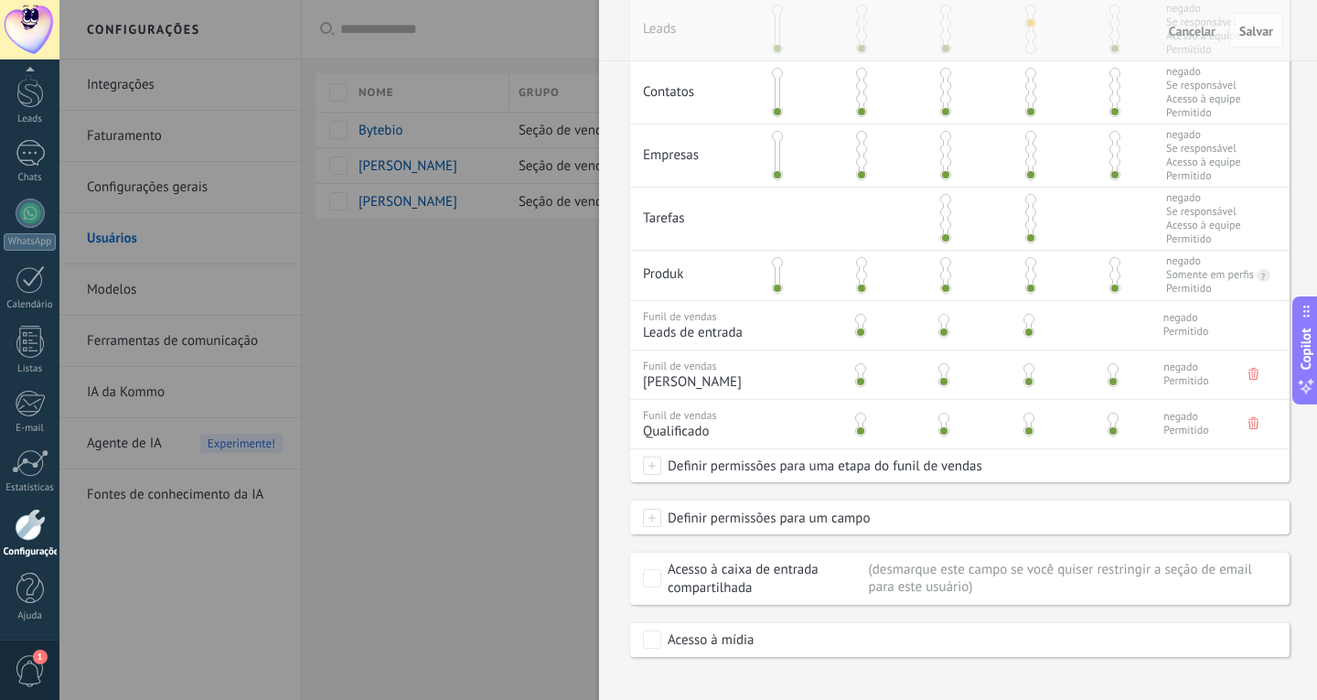
scroll to position [518, 0]
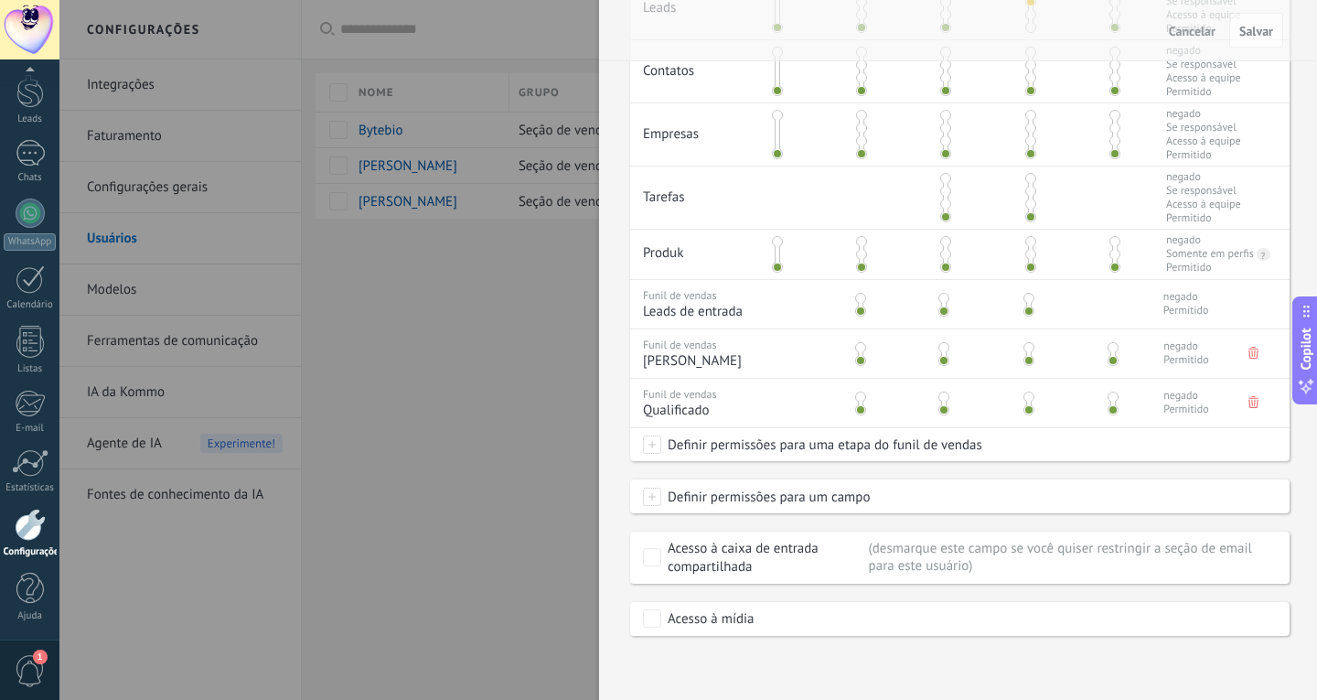
click at [862, 497] on span "Definir permissões para um campo" at bounding box center [765, 496] width 209 height 33
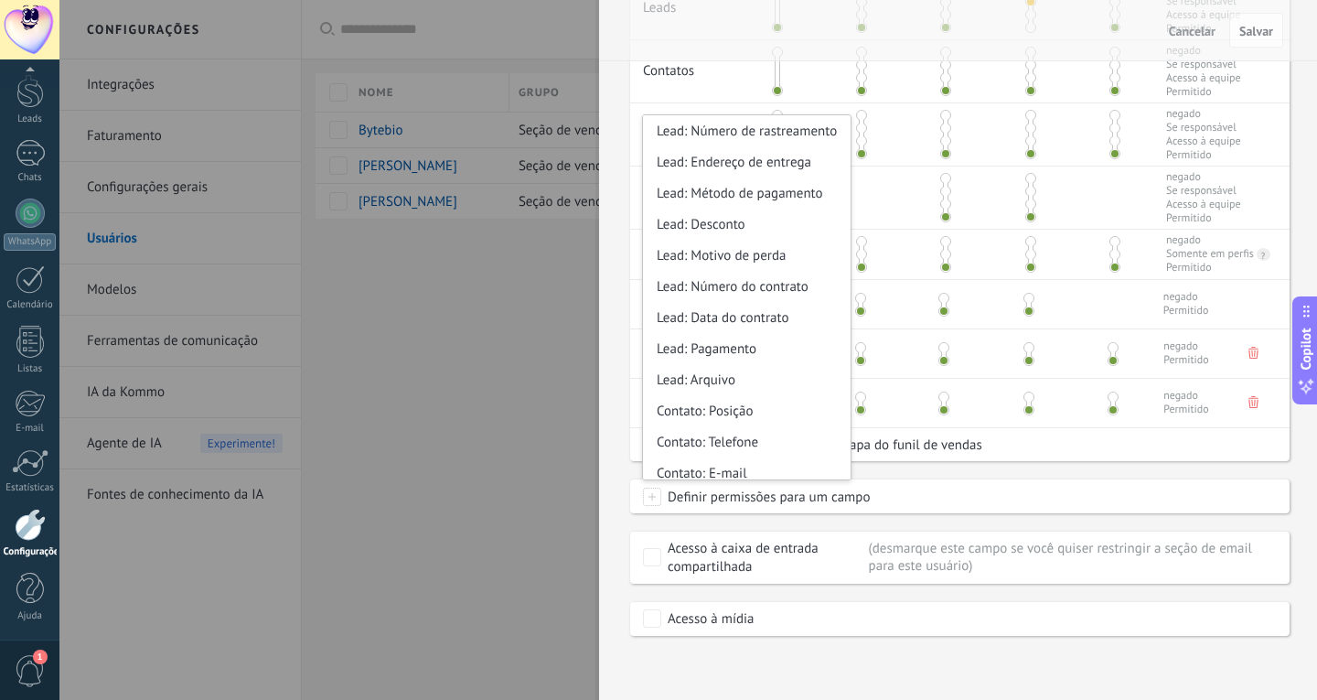
click at [862, 497] on span "Definir permissões para um campo" at bounding box center [765, 496] width 209 height 33
click at [940, 474] on div "Criar Ver Editar Excluir Exportar Leads negado Se responsável Acesso à equipe P…" at bounding box center [959, 287] width 659 height 697
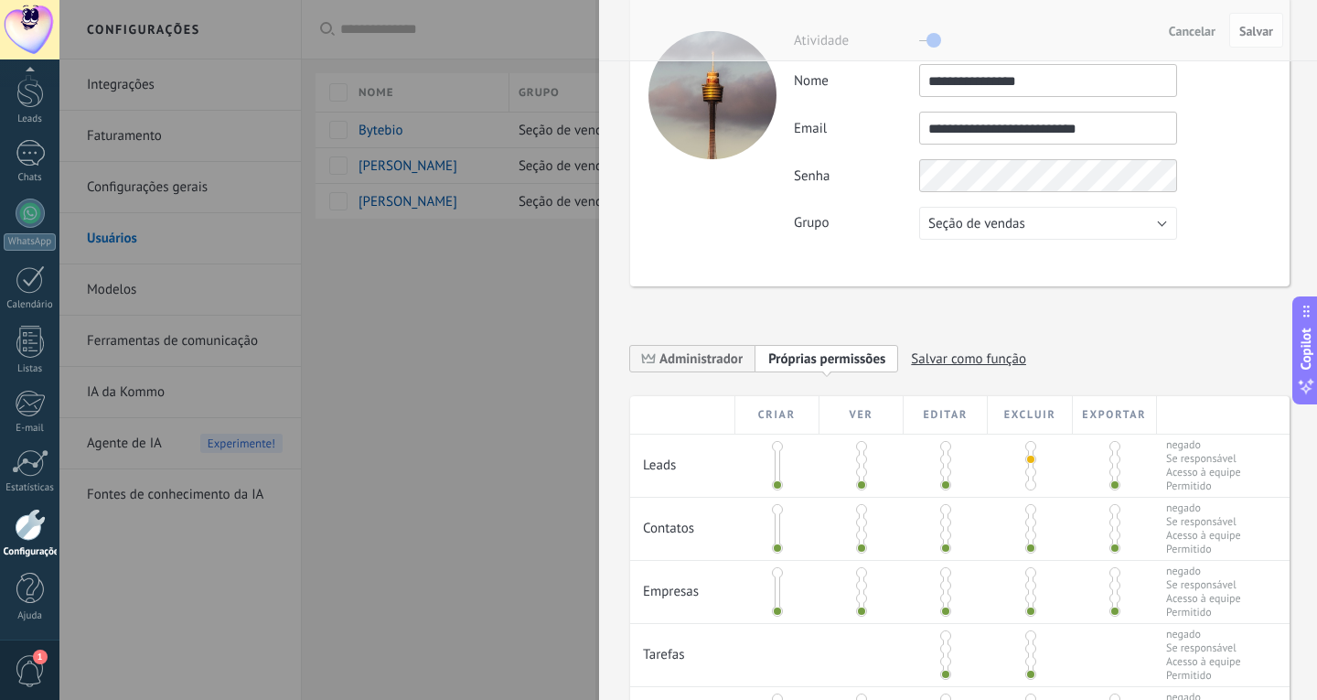
scroll to position [0, 0]
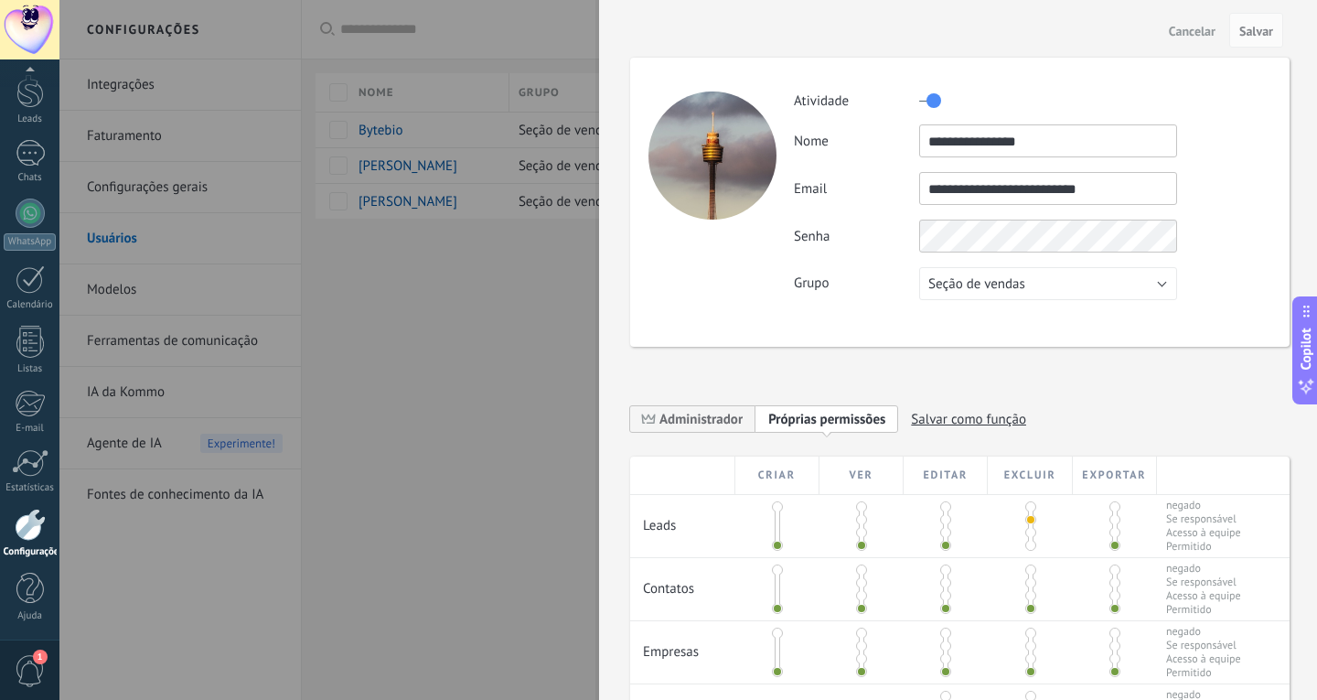
click at [461, 320] on div at bounding box center [658, 350] width 1317 height 700
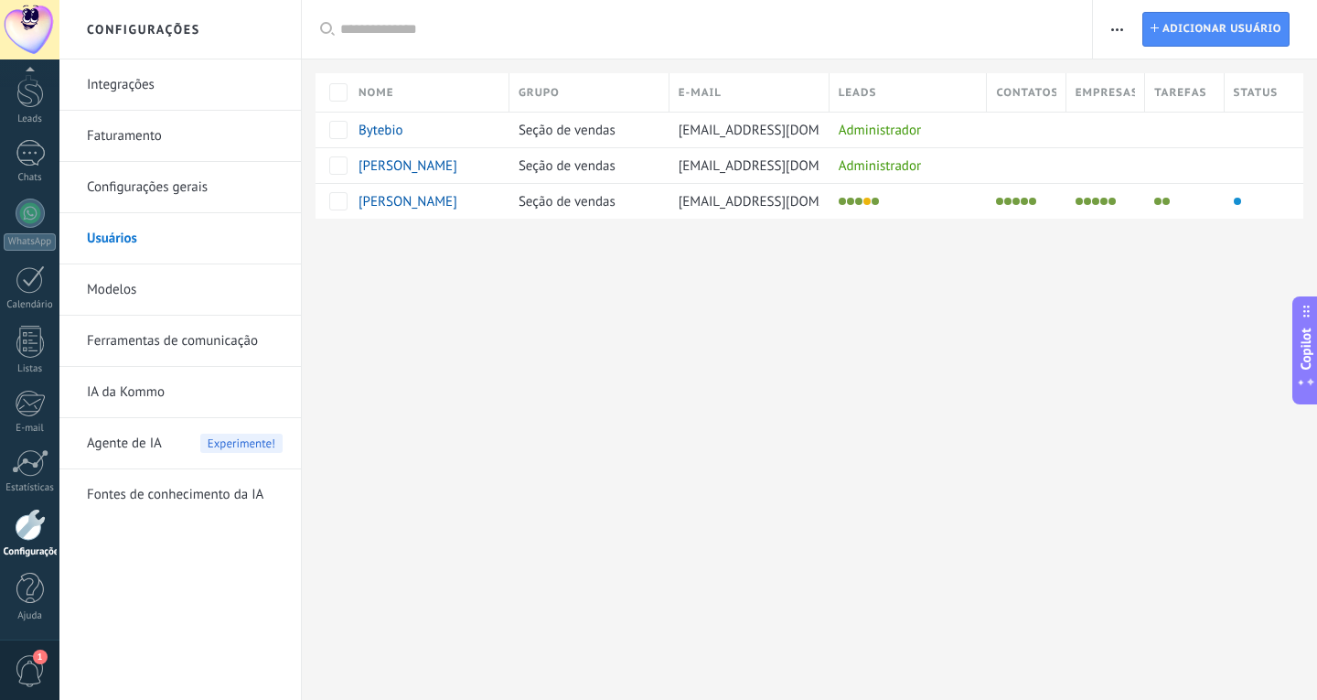
click at [214, 503] on link "Fontes de conhecimento da IA" at bounding box center [185, 494] width 196 height 51
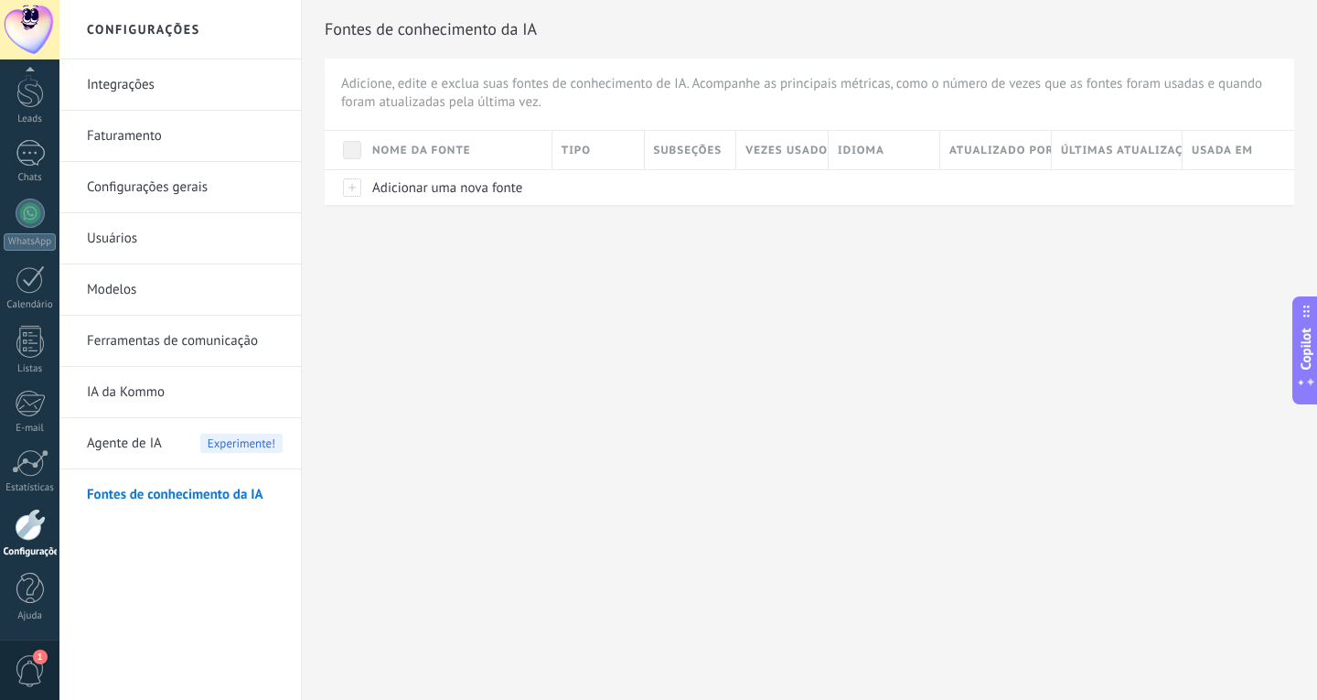
click at [149, 337] on link "Ferramentas de comunicação" at bounding box center [185, 341] width 196 height 51
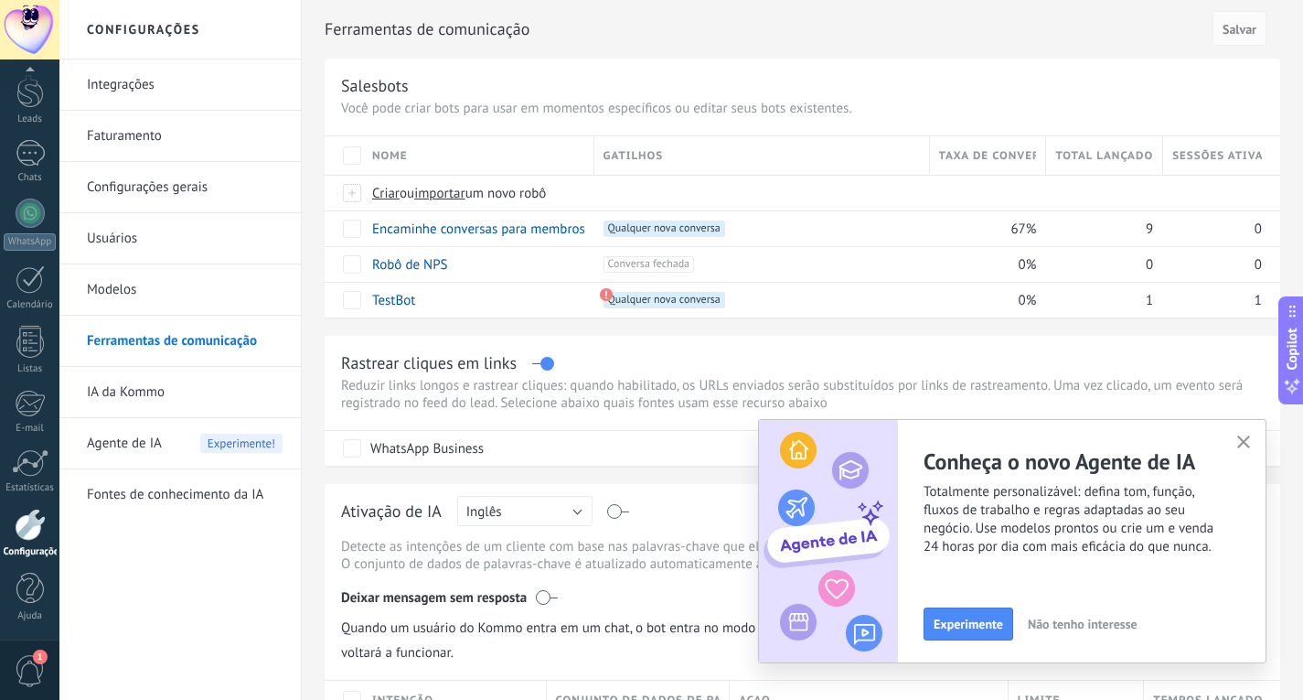
click at [210, 285] on link "Modelos" at bounding box center [185, 289] width 196 height 51
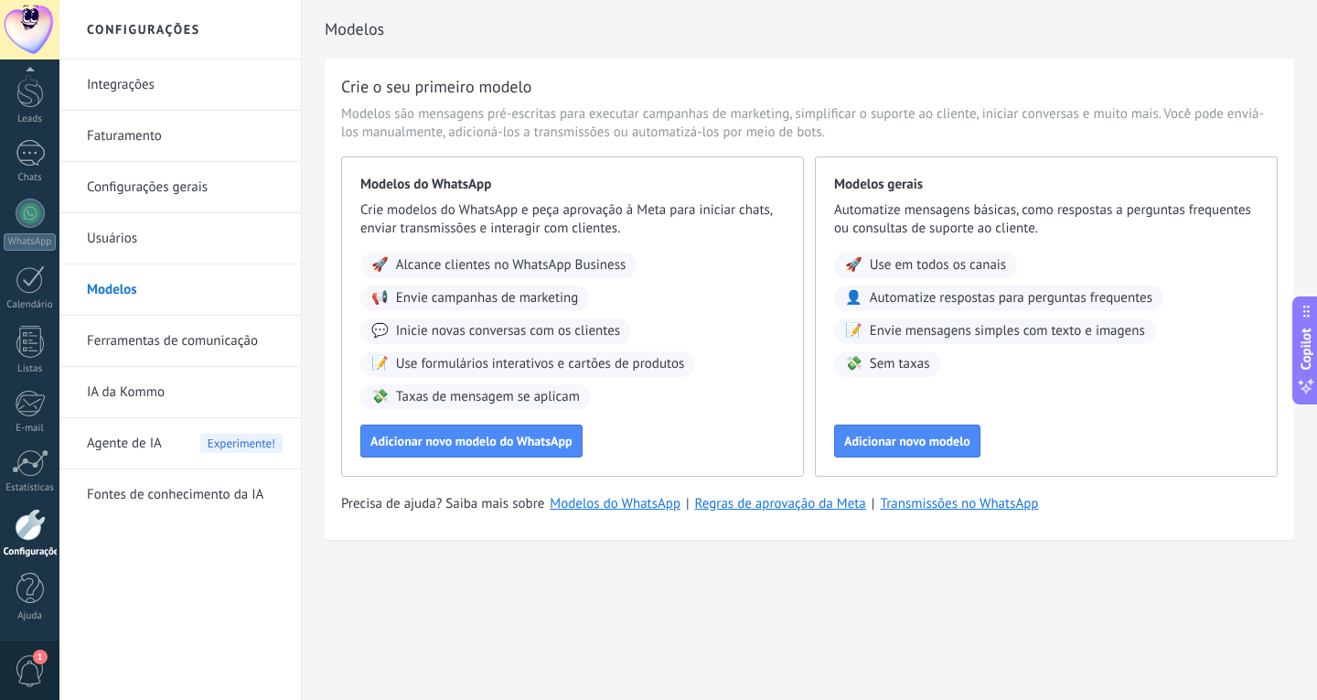
click at [213, 235] on link "Usuários" at bounding box center [185, 238] width 196 height 51
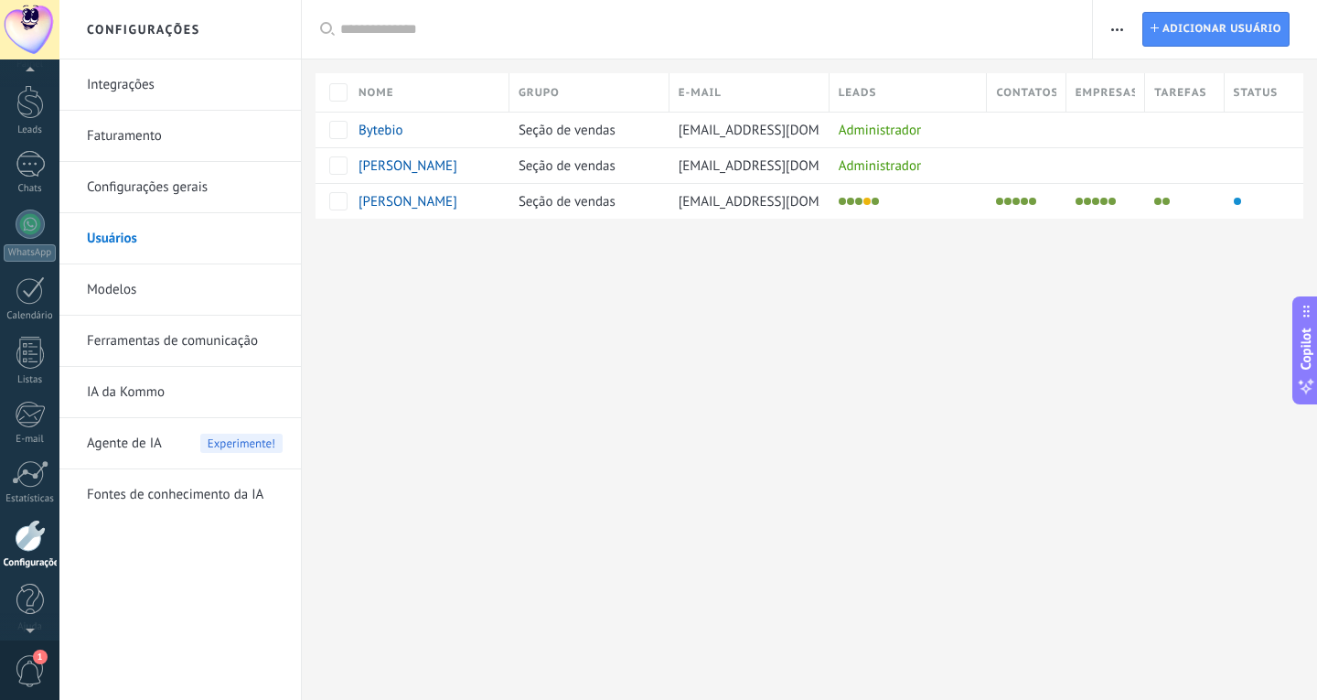
scroll to position [61, 0]
click at [921, 210] on div at bounding box center [904, 201] width 149 height 26
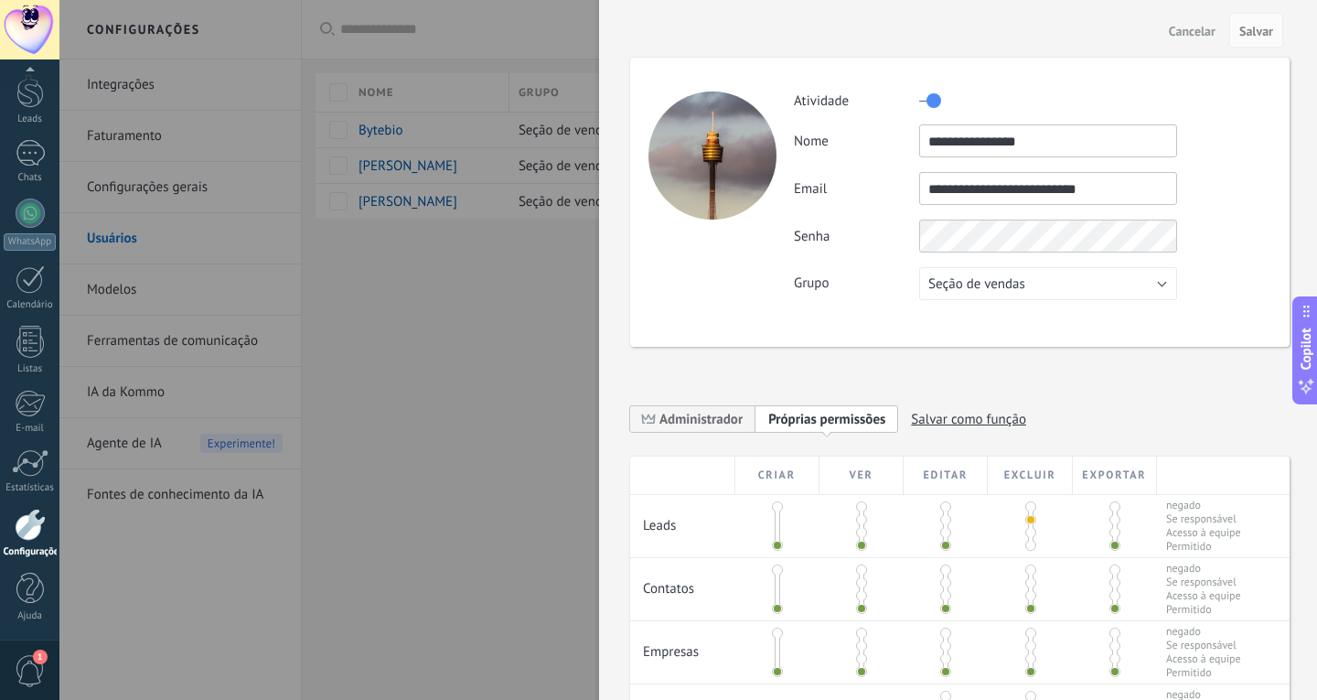
drag, startPoint x: 924, startPoint y: 189, endPoint x: 1128, endPoint y: 193, distance: 204.0
click at [1128, 193] on input "**********" at bounding box center [1048, 188] width 258 height 33
click at [1259, 30] on span "Salvar" at bounding box center [1256, 31] width 34 height 13
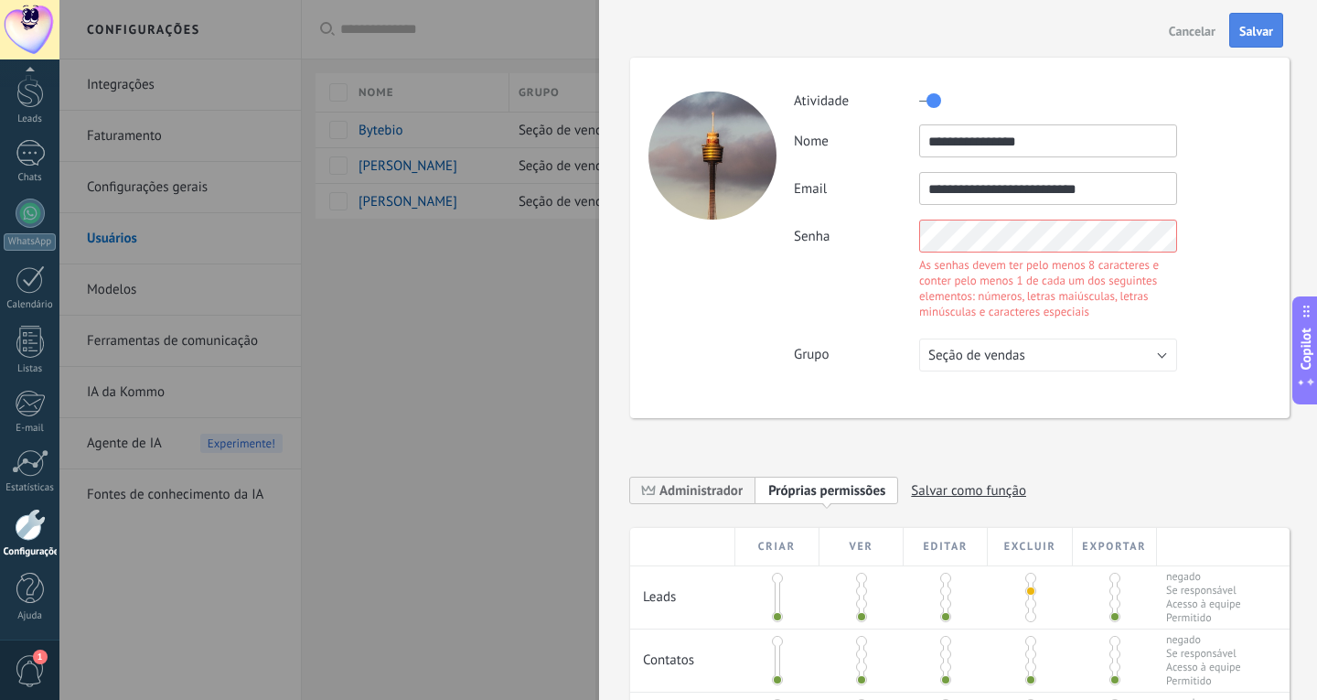
click at [1253, 37] on span "Salvar" at bounding box center [1256, 31] width 34 height 13
click at [1253, 28] on span "Salvar" at bounding box center [1256, 31] width 34 height 13
click at [1256, 37] on span "Salvar" at bounding box center [1256, 31] width 34 height 13
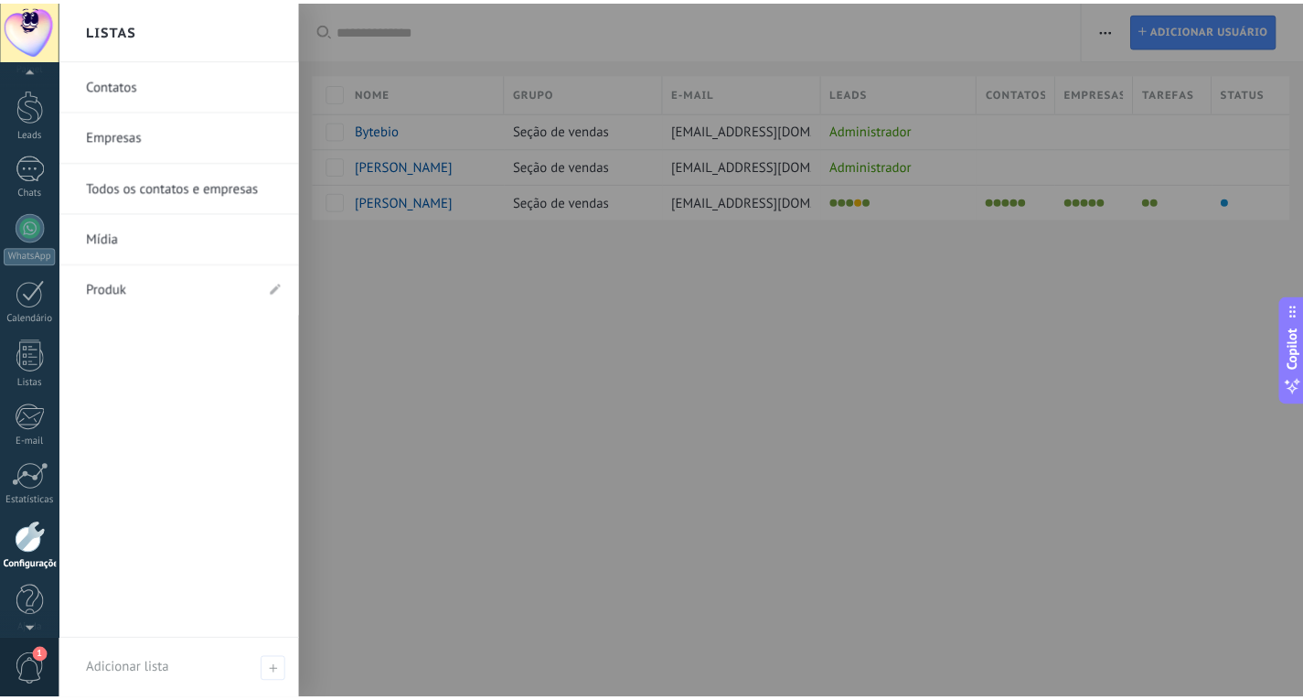
scroll to position [61, 0]
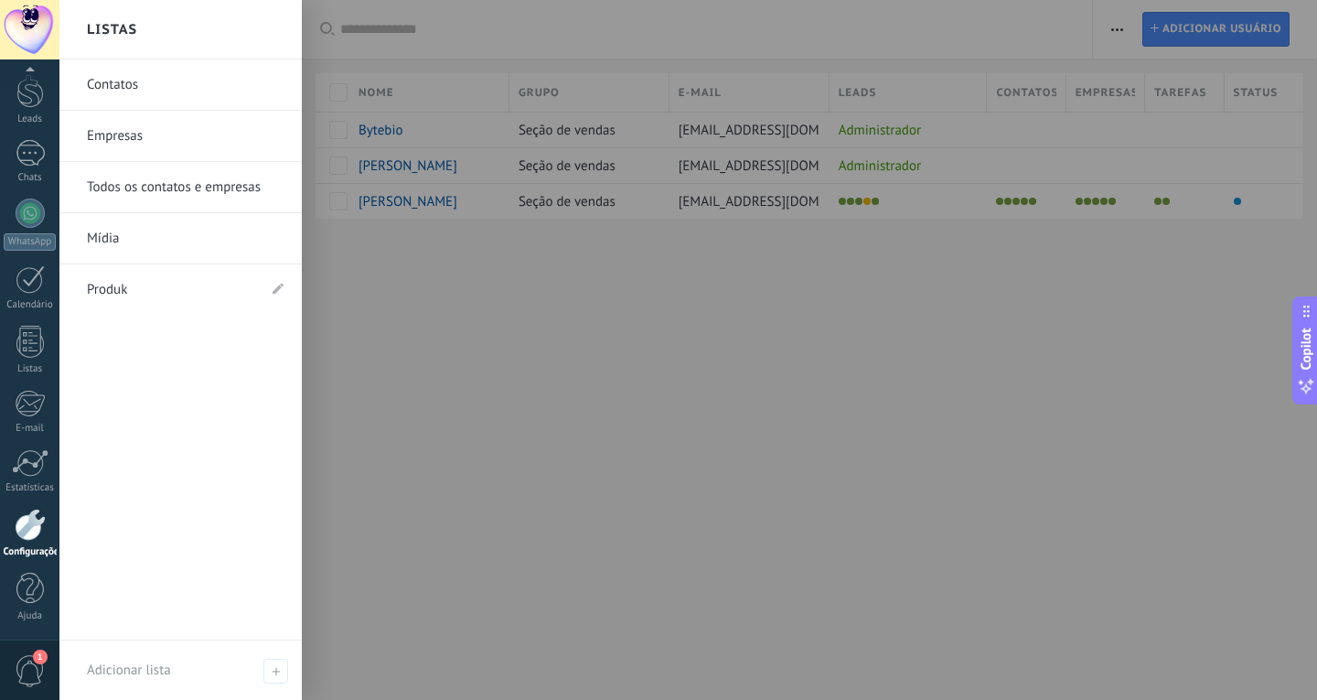
click at [17, 541] on link "Configurações" at bounding box center [29, 532] width 59 height 49
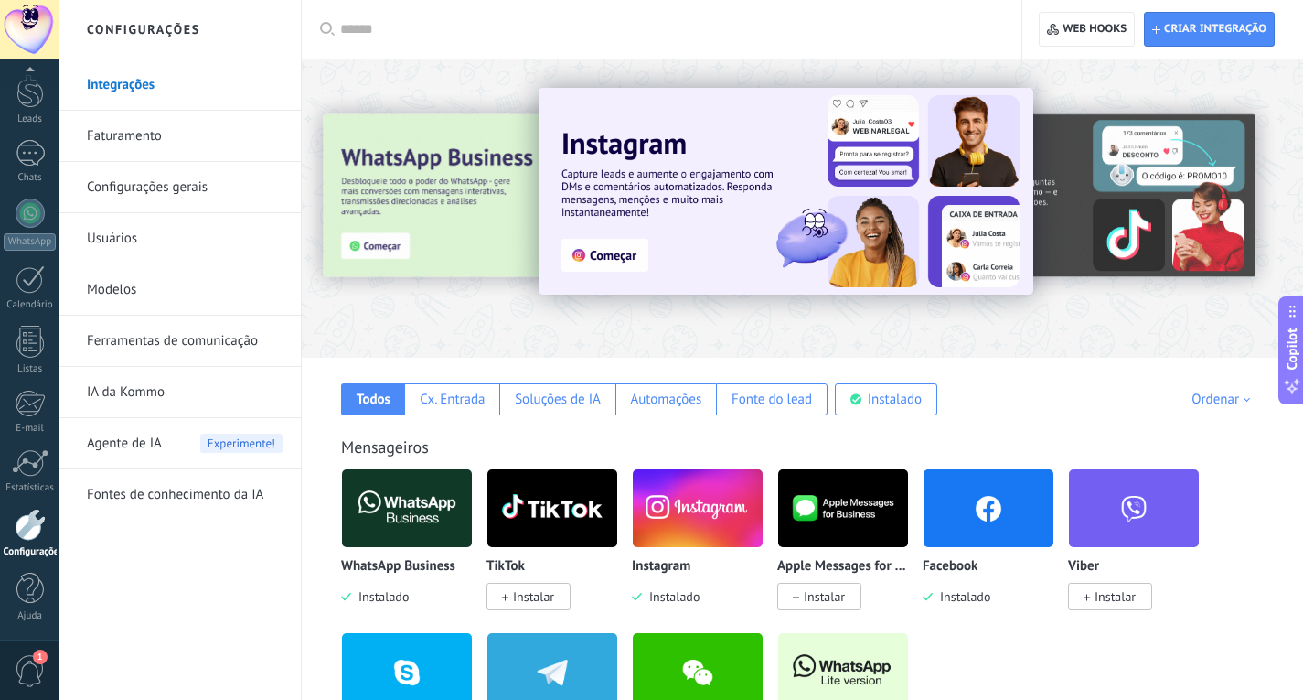
click at [151, 175] on link "Configurações gerais" at bounding box center [185, 187] width 196 height 51
